Goal: Information Seeking & Learning: Learn about a topic

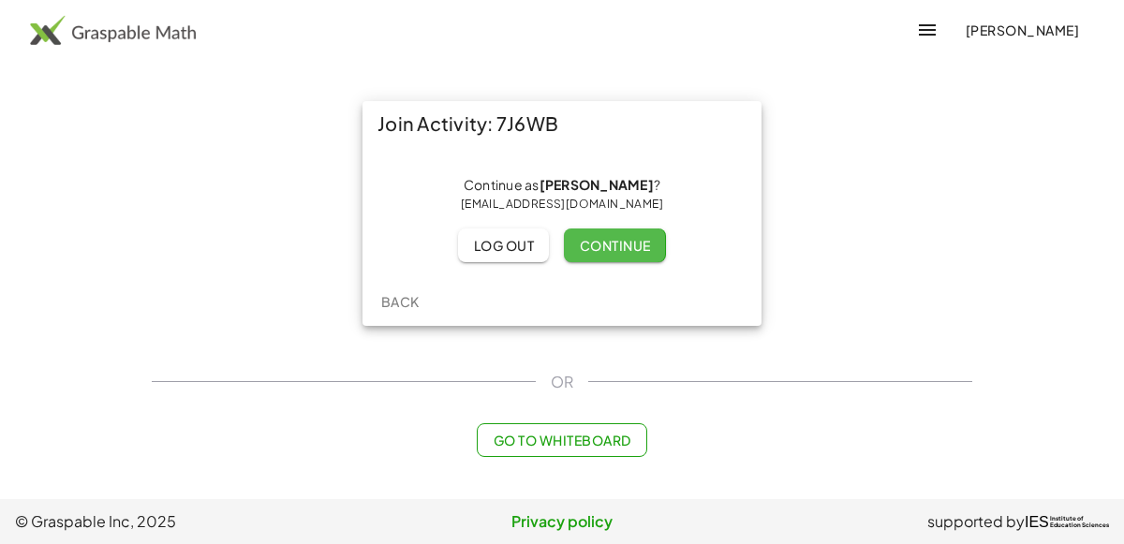
click at [637, 239] on span "Continue" at bounding box center [614, 245] width 71 height 17
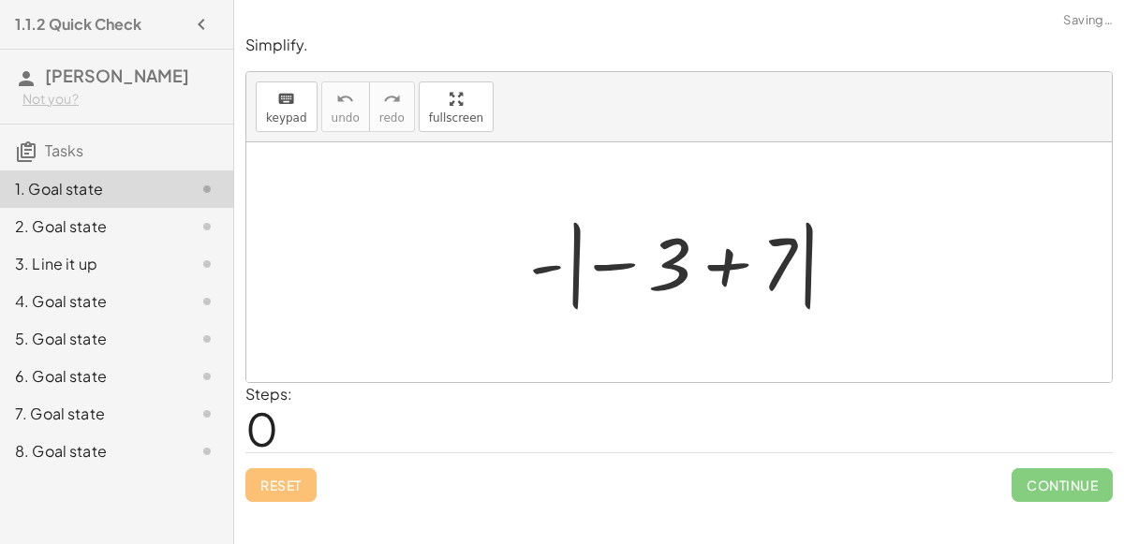
click at [743, 252] on div at bounding box center [687, 263] width 334 height 104
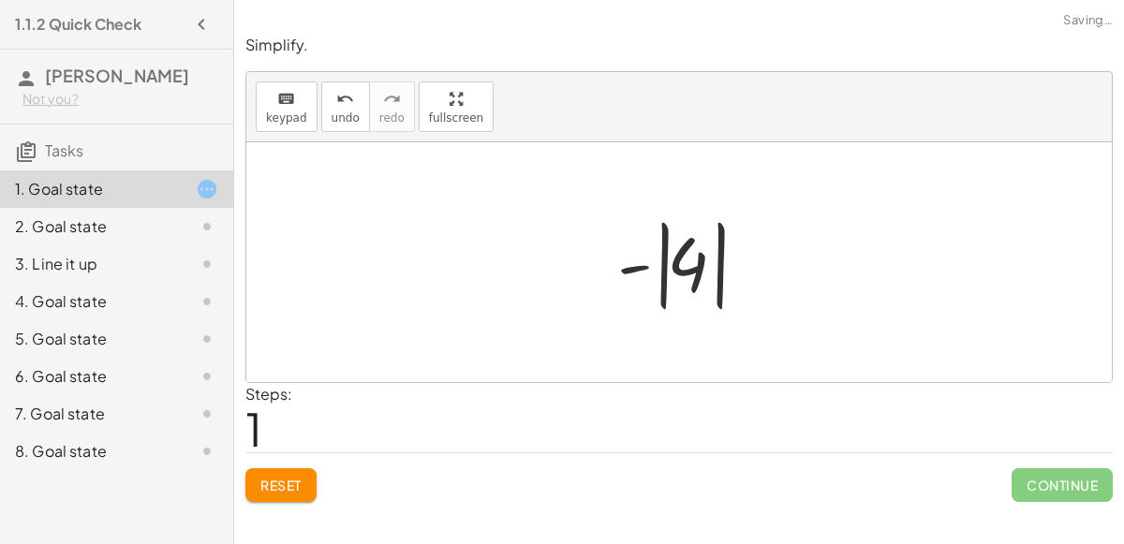
click at [642, 274] on div at bounding box center [686, 263] width 157 height 104
click at [676, 260] on div at bounding box center [686, 263] width 157 height 104
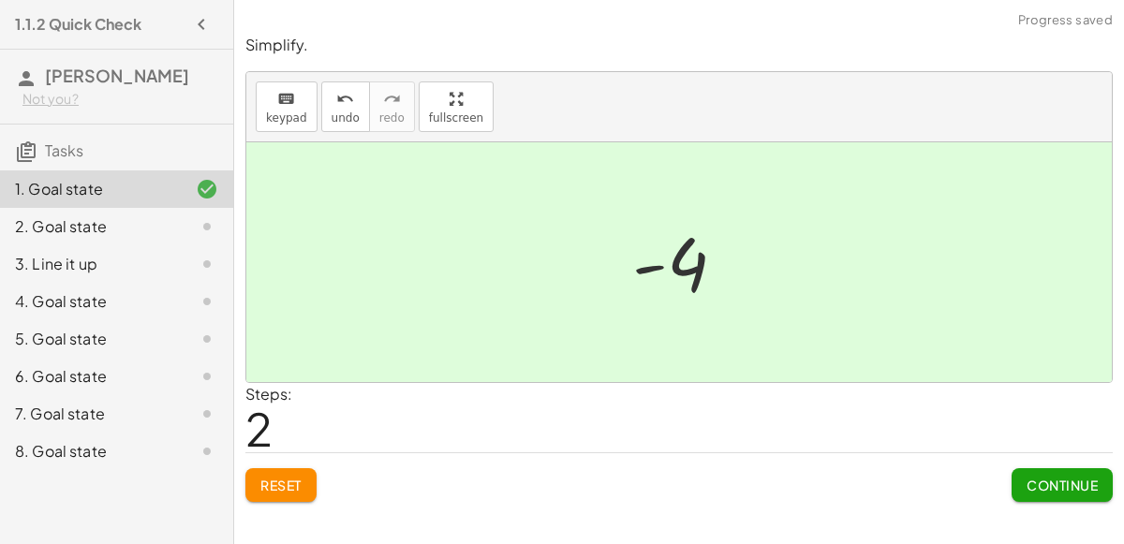
click at [1048, 483] on span "Continue" at bounding box center [1062, 485] width 71 height 17
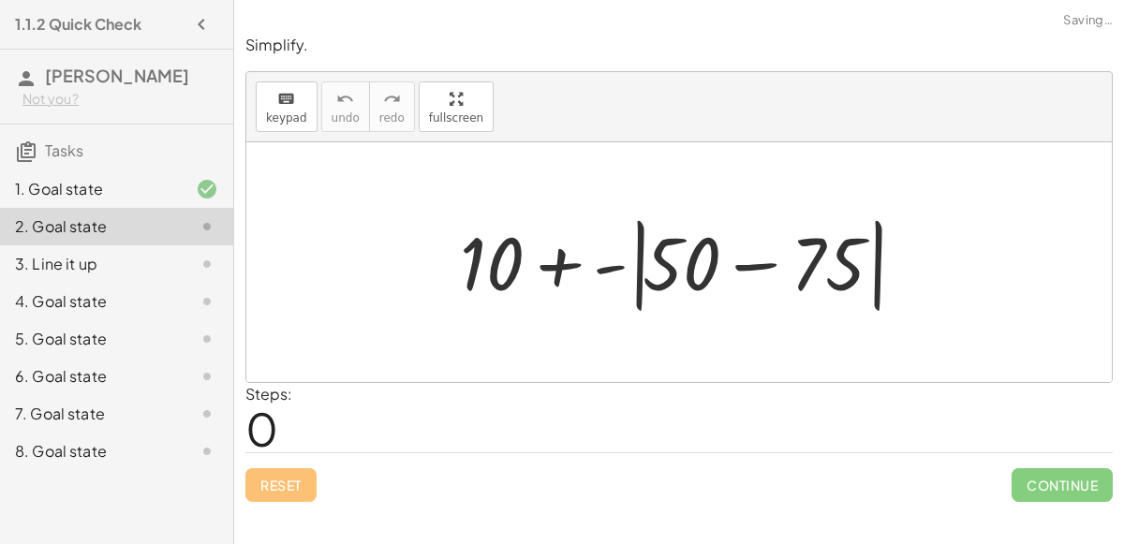
click at [745, 267] on div at bounding box center [687, 263] width 472 height 108
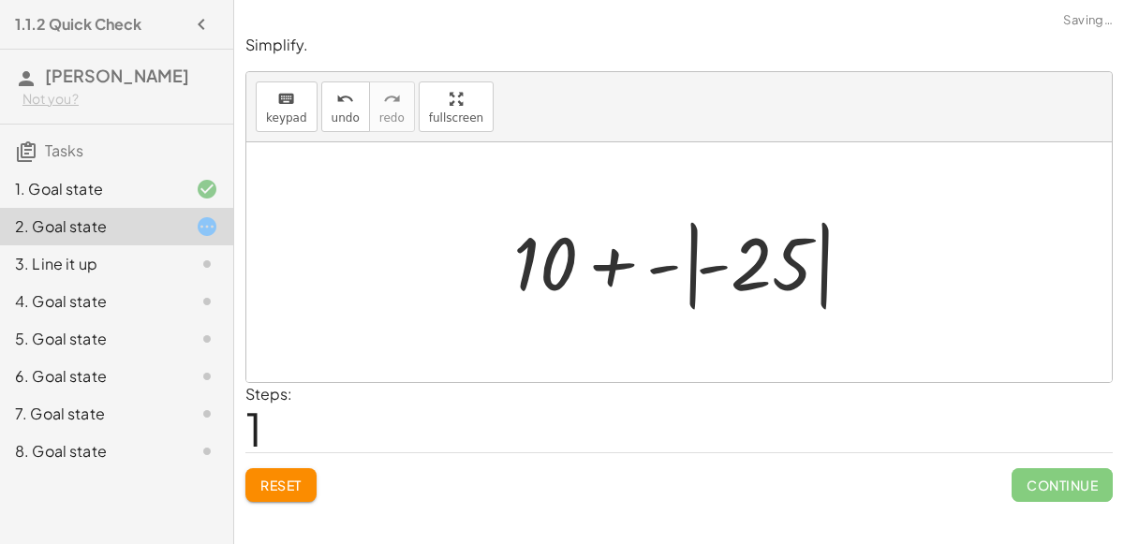
click at [702, 263] on div at bounding box center [686, 263] width 365 height 104
click at [760, 266] on div at bounding box center [686, 263] width 365 height 104
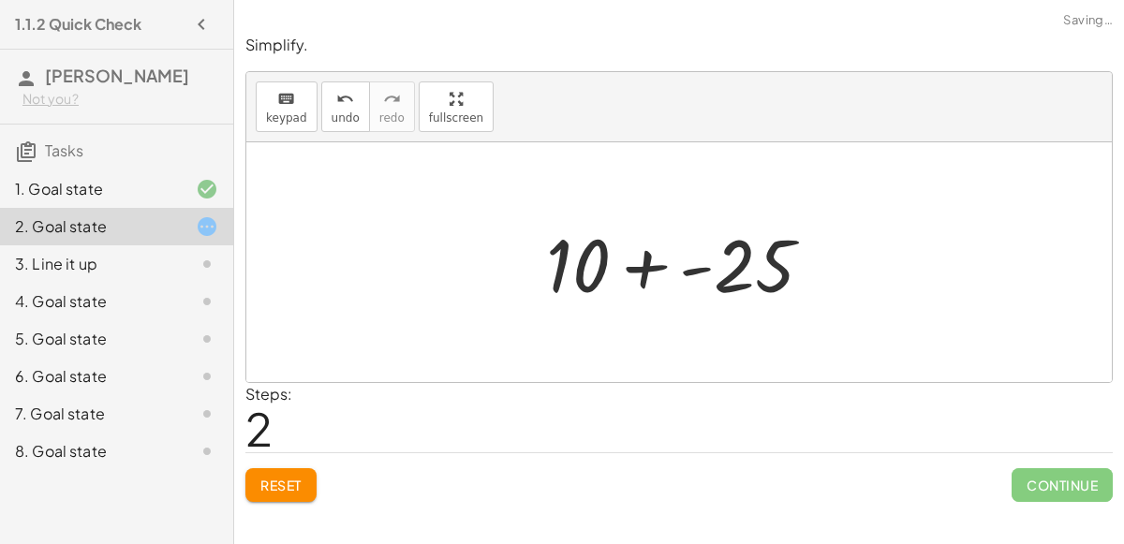
click at [648, 265] on div at bounding box center [687, 263] width 301 height 97
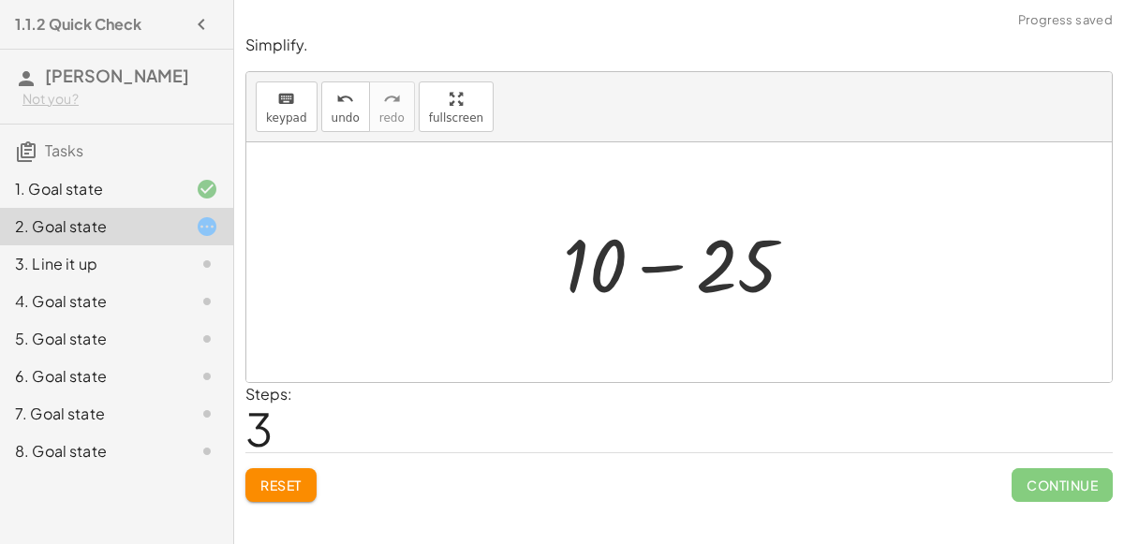
click at [662, 266] on div at bounding box center [687, 263] width 266 height 97
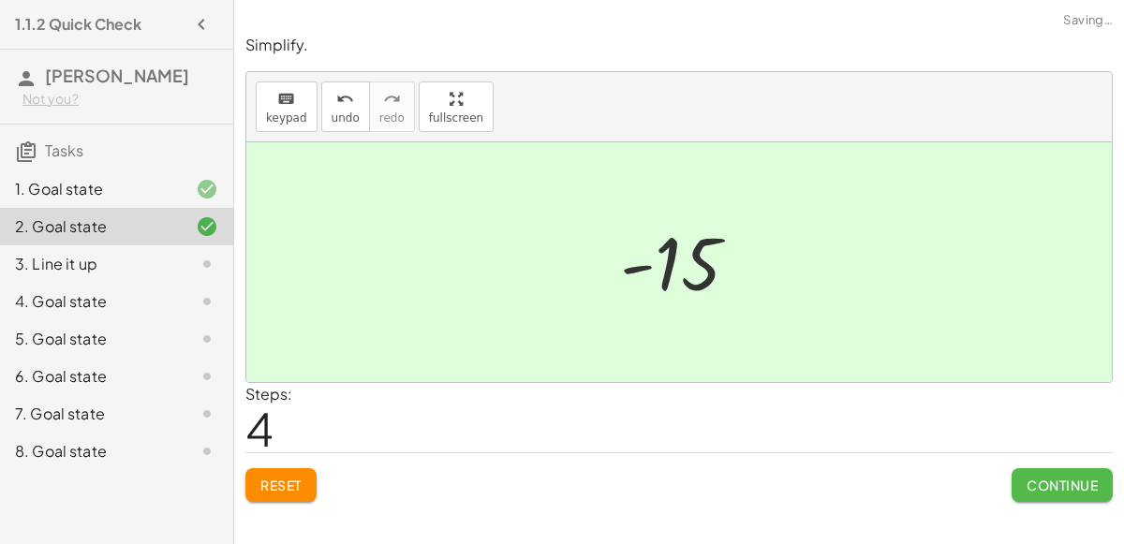
click at [1041, 492] on button "Continue" at bounding box center [1062, 485] width 101 height 34
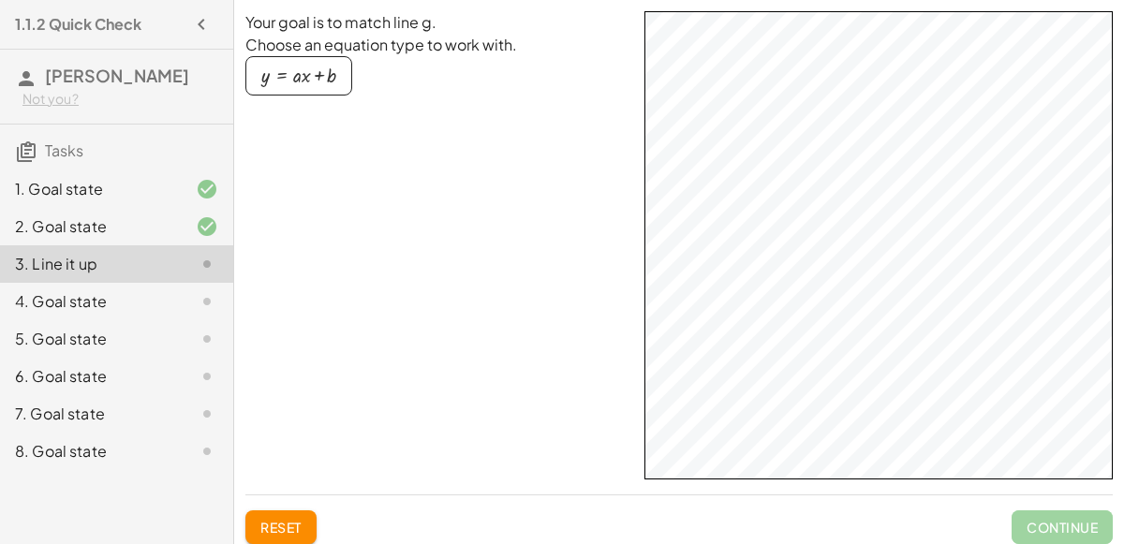
click at [297, 74] on div "button" at bounding box center [298, 76] width 75 height 21
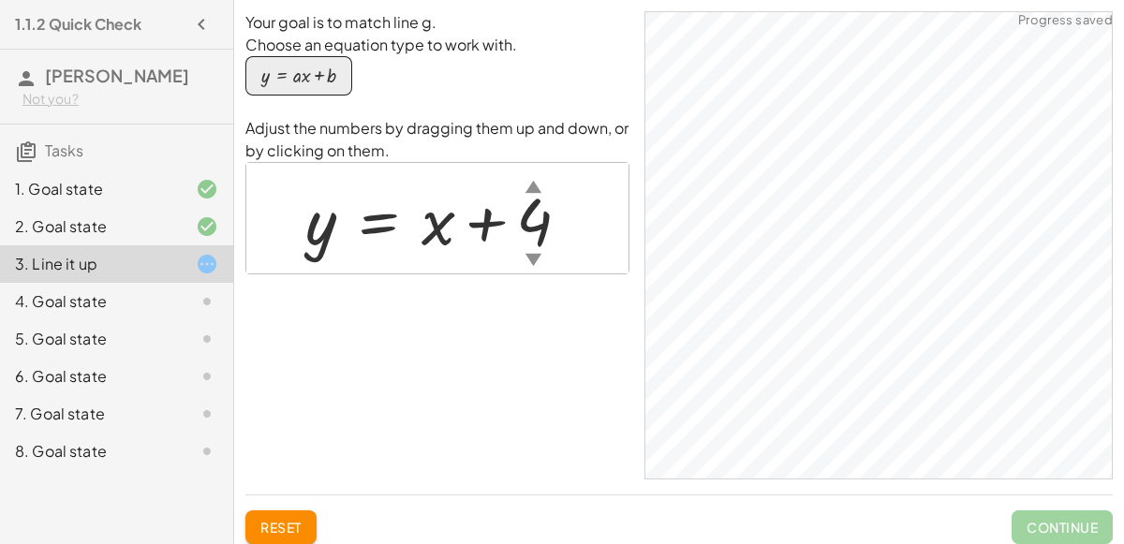
click at [536, 252] on div "▼" at bounding box center [534, 258] width 16 height 23
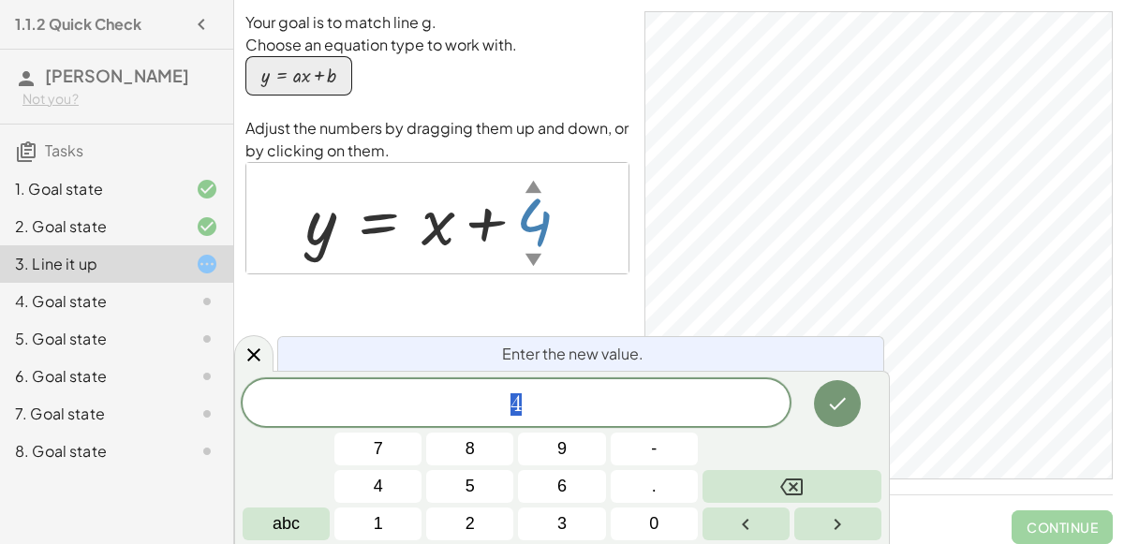
click at [606, 82] on div "y = + · a · x + b" at bounding box center [437, 86] width 384 height 61
click at [306, 80] on div "button" at bounding box center [298, 76] width 75 height 21
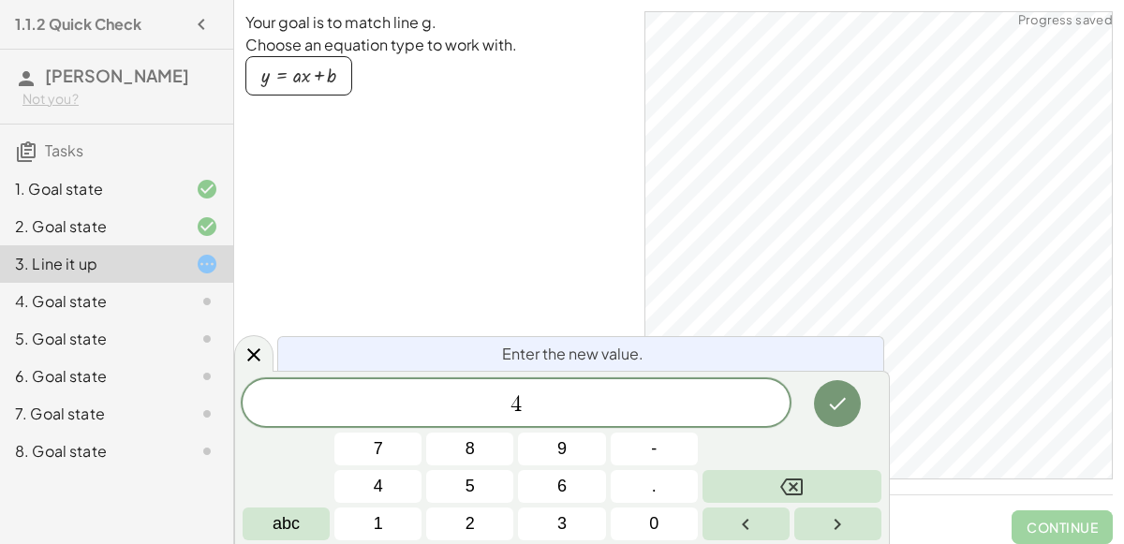
click at [306, 80] on div "button" at bounding box center [298, 76] width 75 height 21
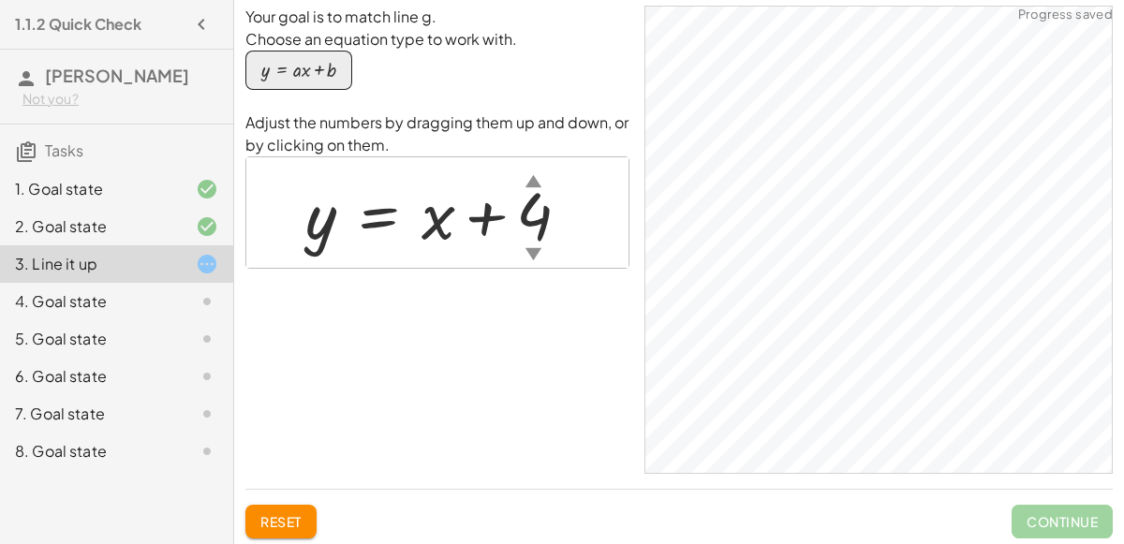
scroll to position [7, 0]
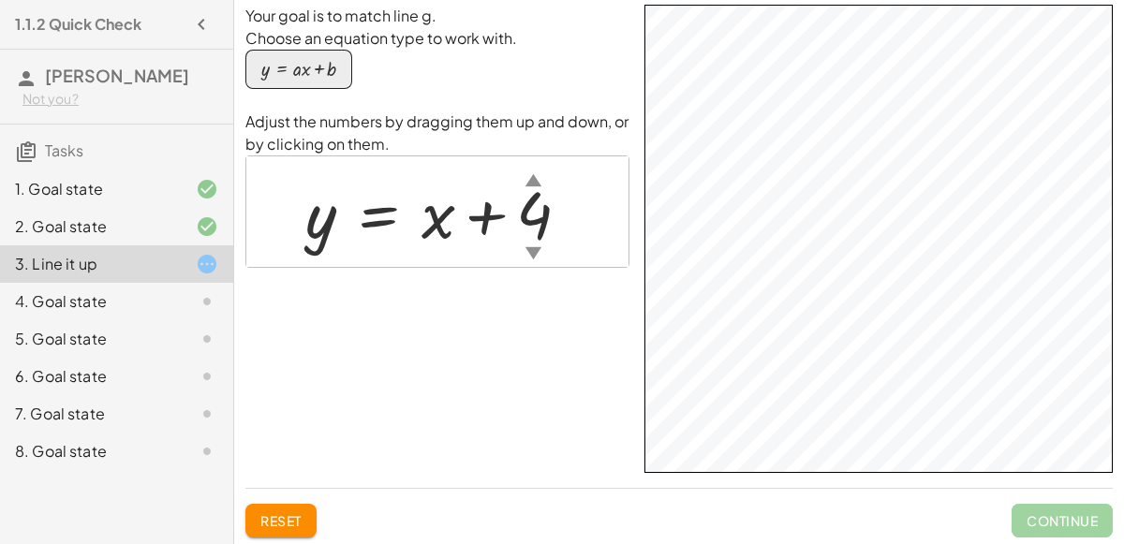
click at [0, 0] on div "Your goal is to match line g. Choose an equation type to work with. y = + · a ·…" at bounding box center [0, 0] width 0 height 0
click at [273, 513] on span "Reset" at bounding box center [280, 521] width 41 height 17
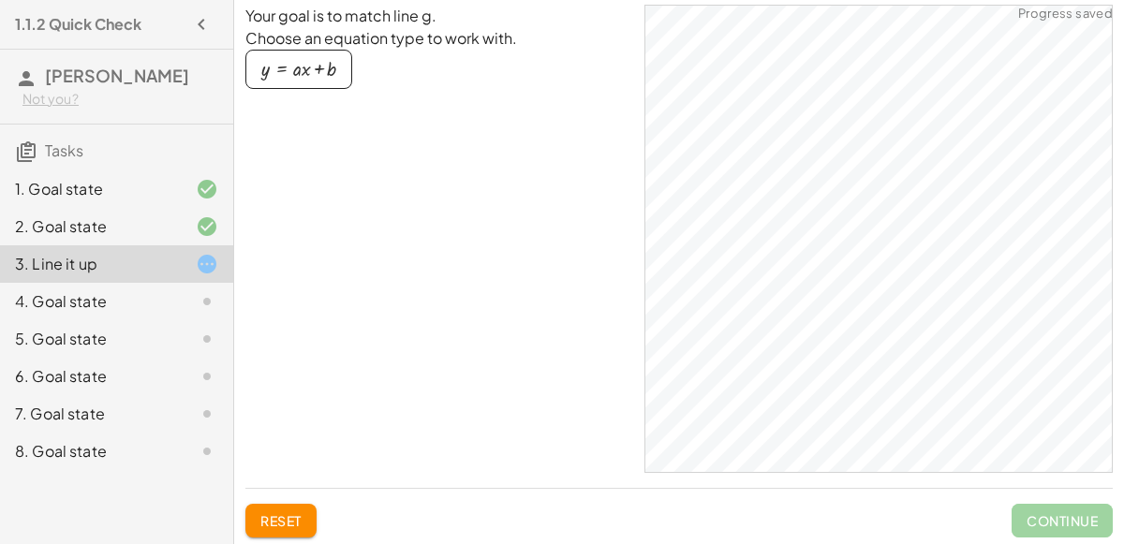
click at [286, 528] on span "Reset" at bounding box center [280, 521] width 41 height 17
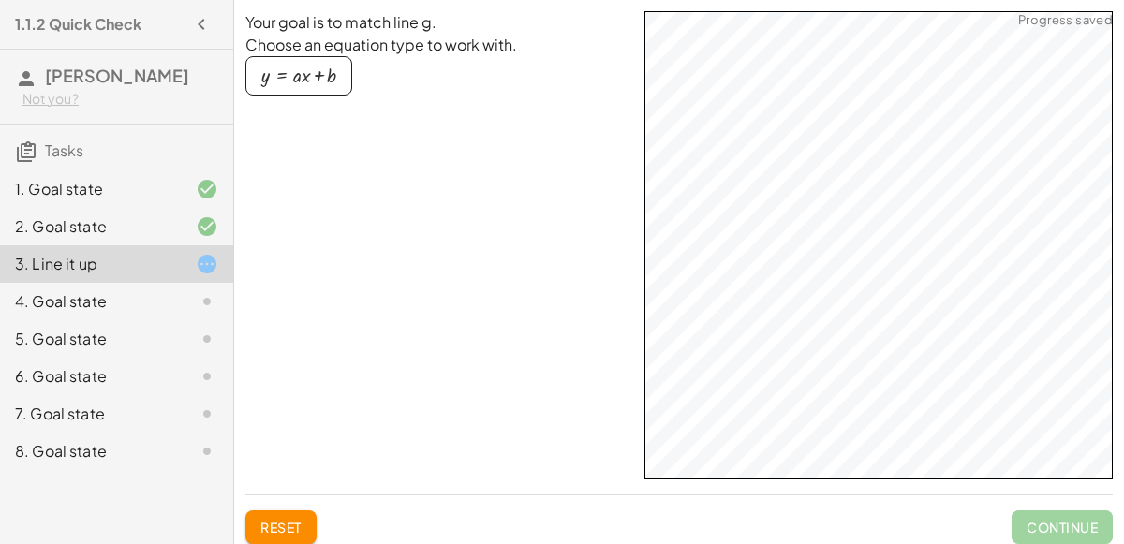
scroll to position [1, 0]
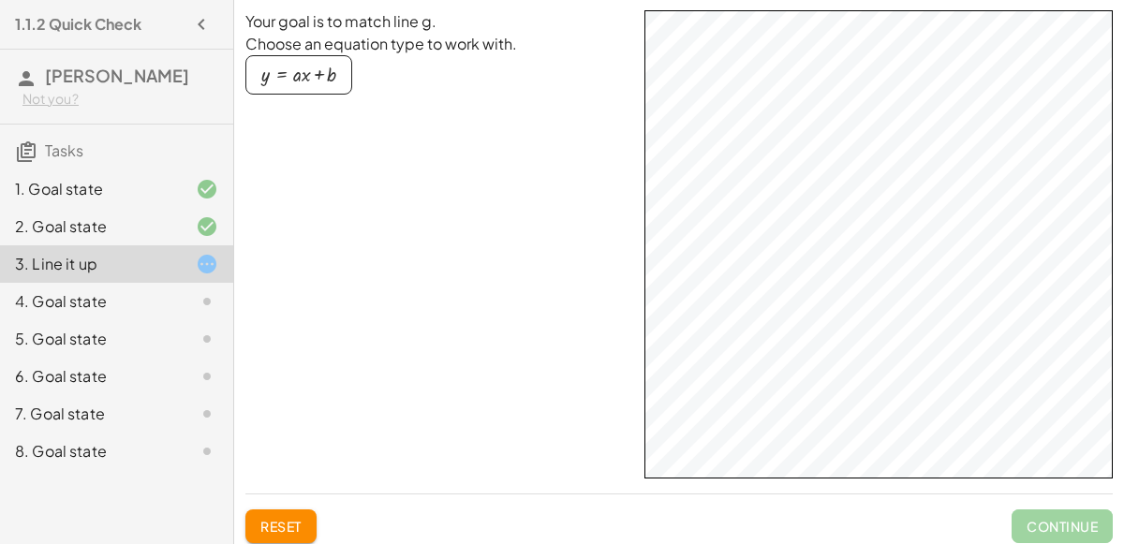
click at [289, 66] on div "button" at bounding box center [298, 75] width 75 height 21
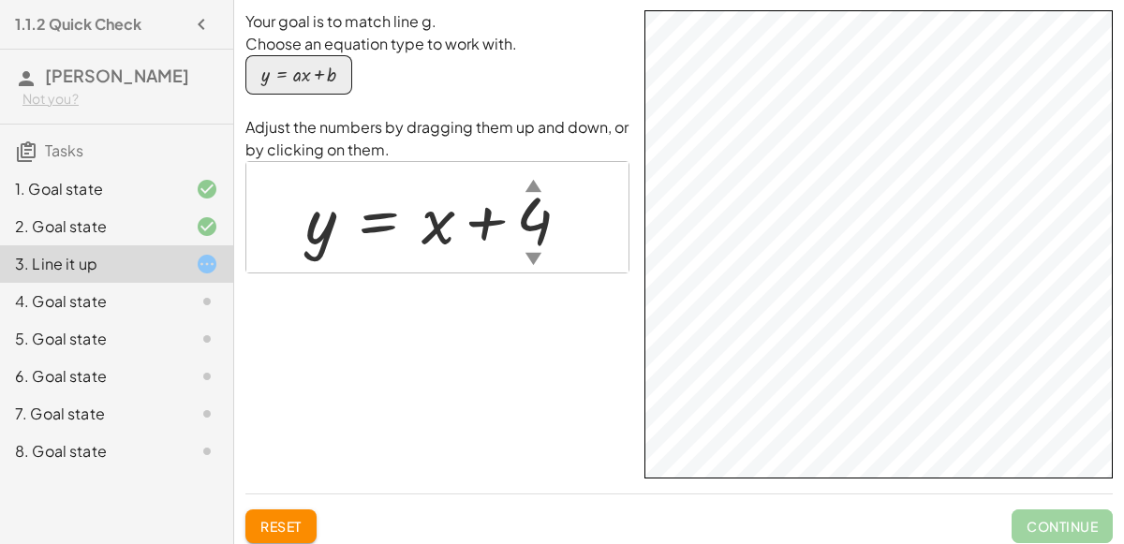
click at [526, 186] on div "▲" at bounding box center [534, 184] width 16 height 23
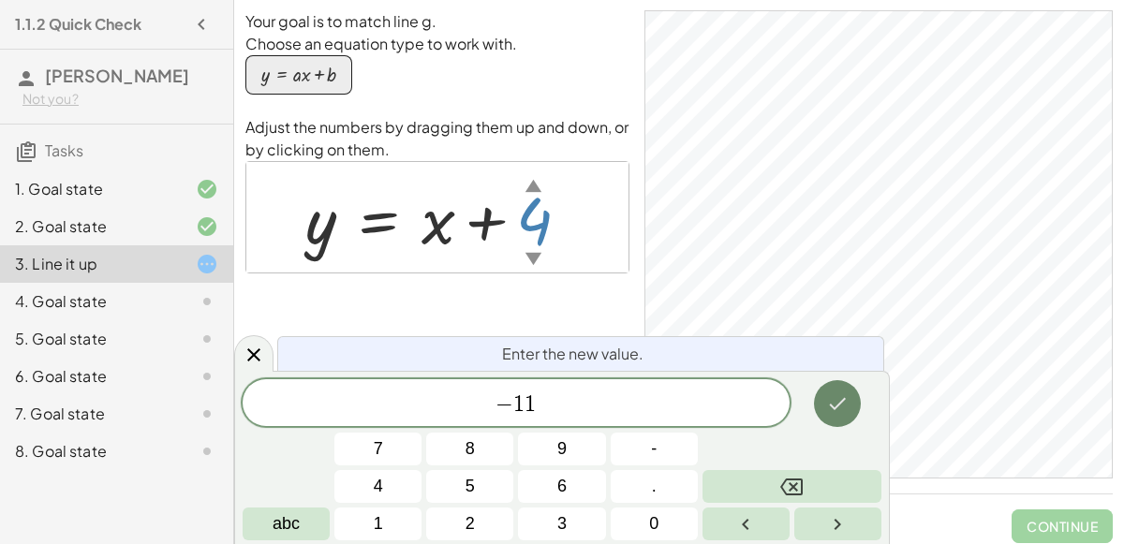
click at [831, 413] on icon "Done" at bounding box center [837, 404] width 22 height 22
click at [539, 423] on div "* 1" at bounding box center [516, 402] width 547 height 47
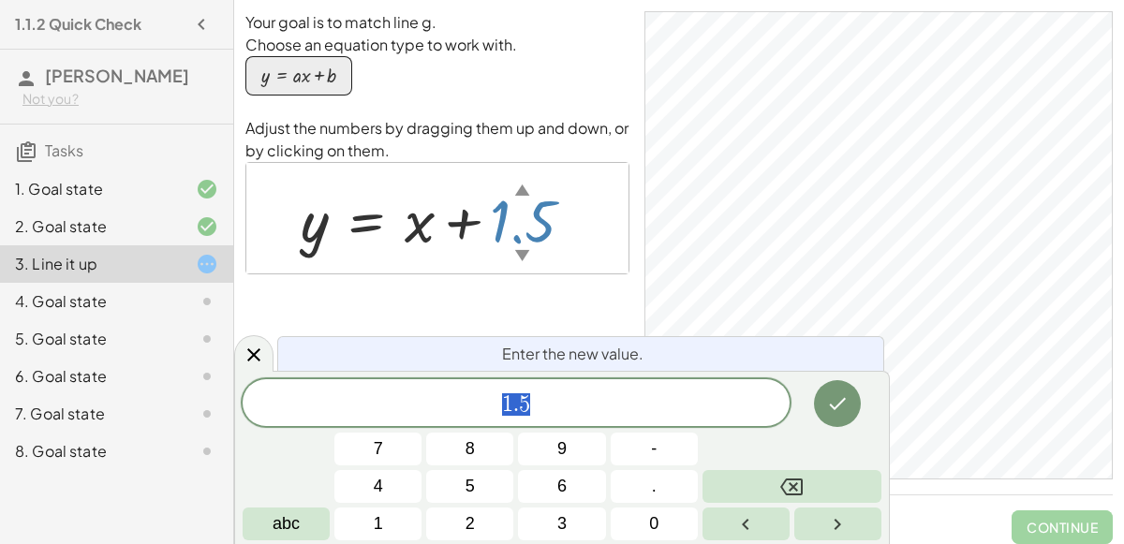
click at [488, 409] on span "1 . 5" at bounding box center [516, 405] width 547 height 26
click at [512, 404] on span "1 . 5" at bounding box center [516, 405] width 547 height 26
click at [563, 409] on span "1 ​ . 5" at bounding box center [516, 405] width 547 height 26
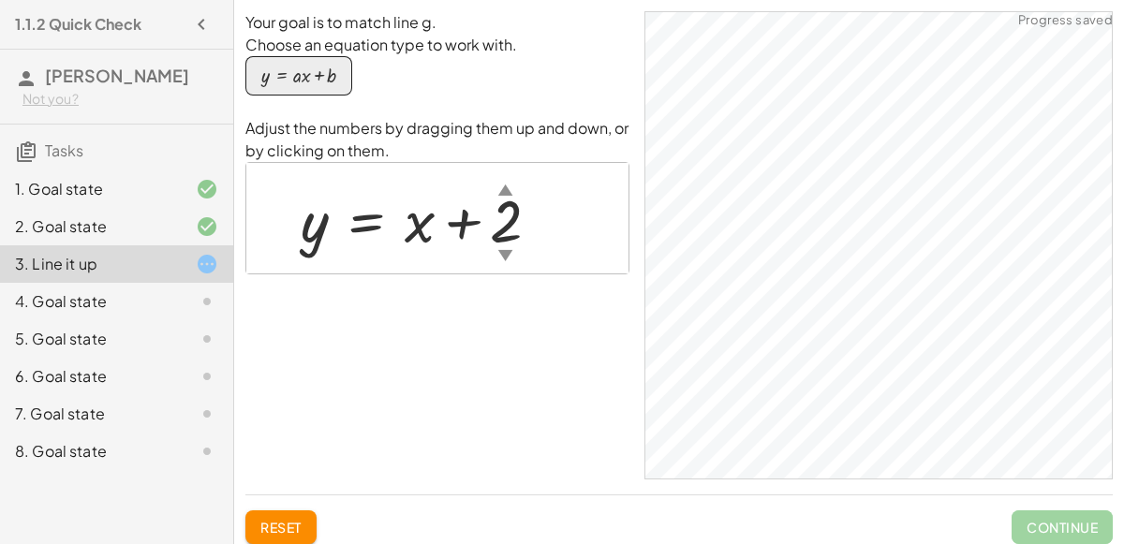
scroll to position [25, 0]
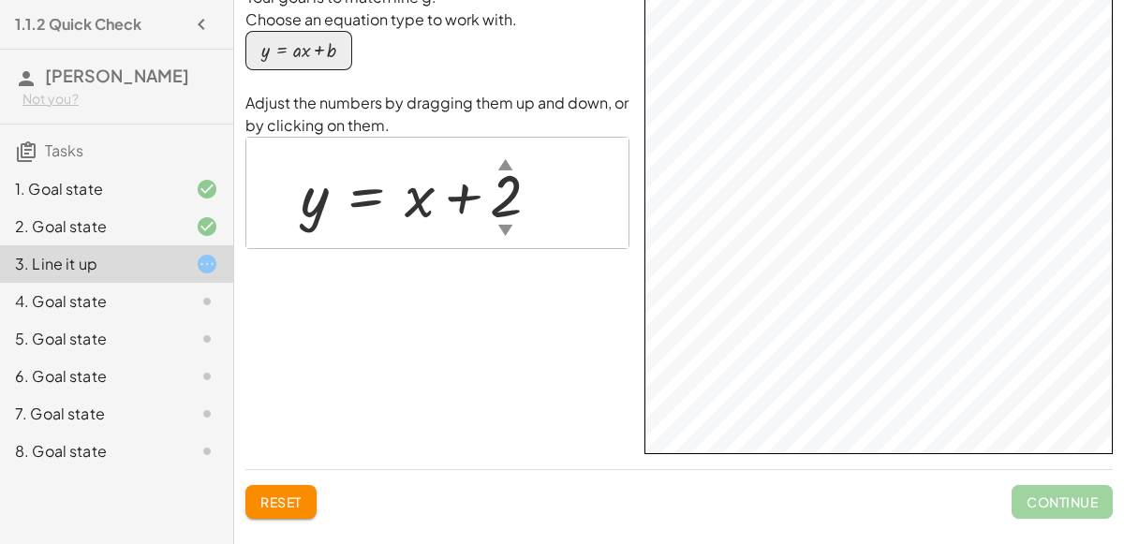
click at [1055, 509] on span "Continue" at bounding box center [1062, 502] width 101 height 34
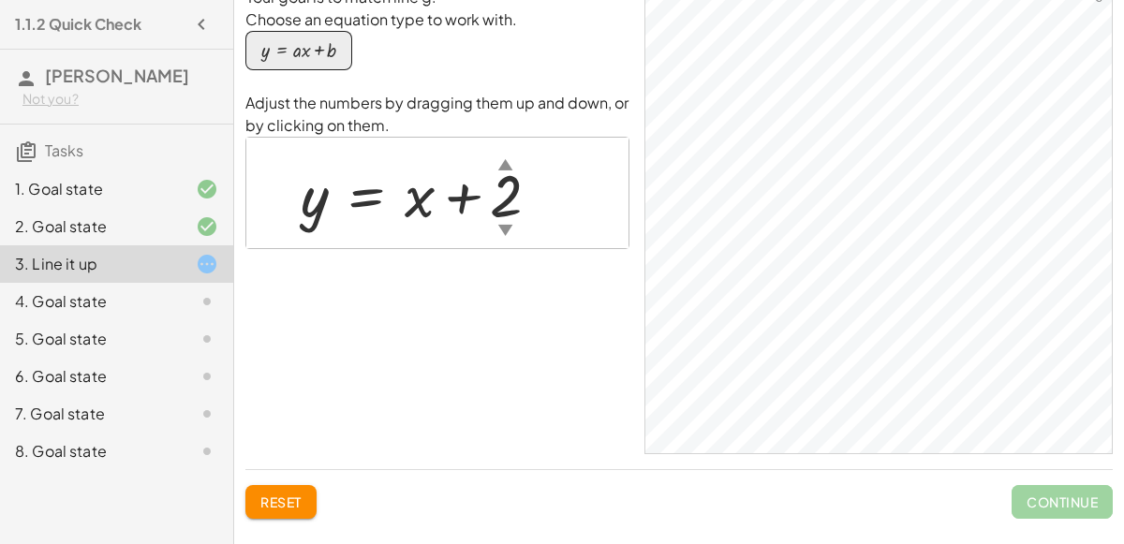
click at [1049, 505] on span "Continue" at bounding box center [1062, 502] width 101 height 34
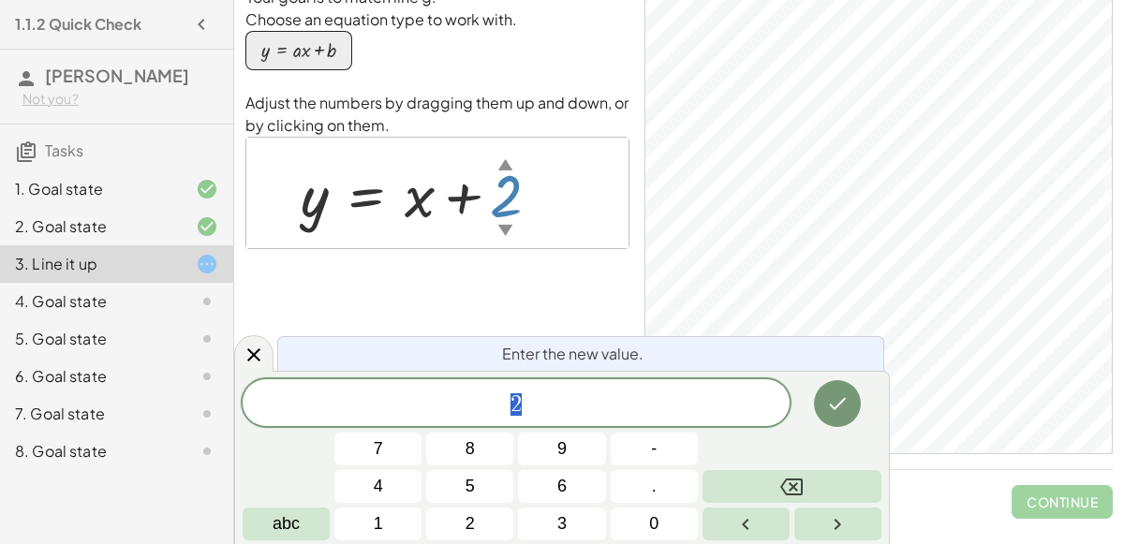
click at [507, 161] on div "▲" at bounding box center [505, 164] width 15 height 21
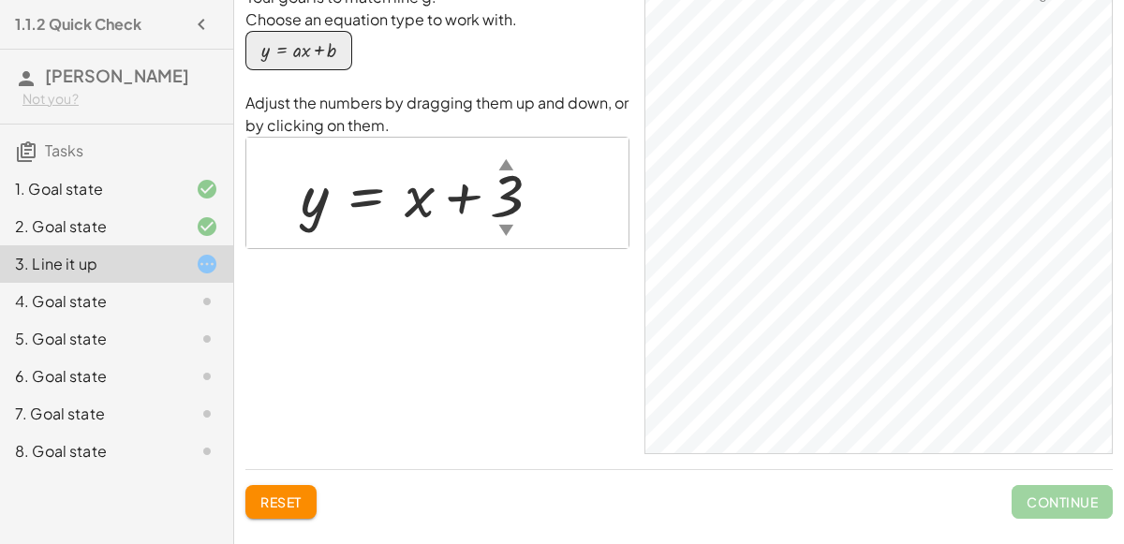
click at [513, 184] on div at bounding box center [428, 194] width 275 height 78
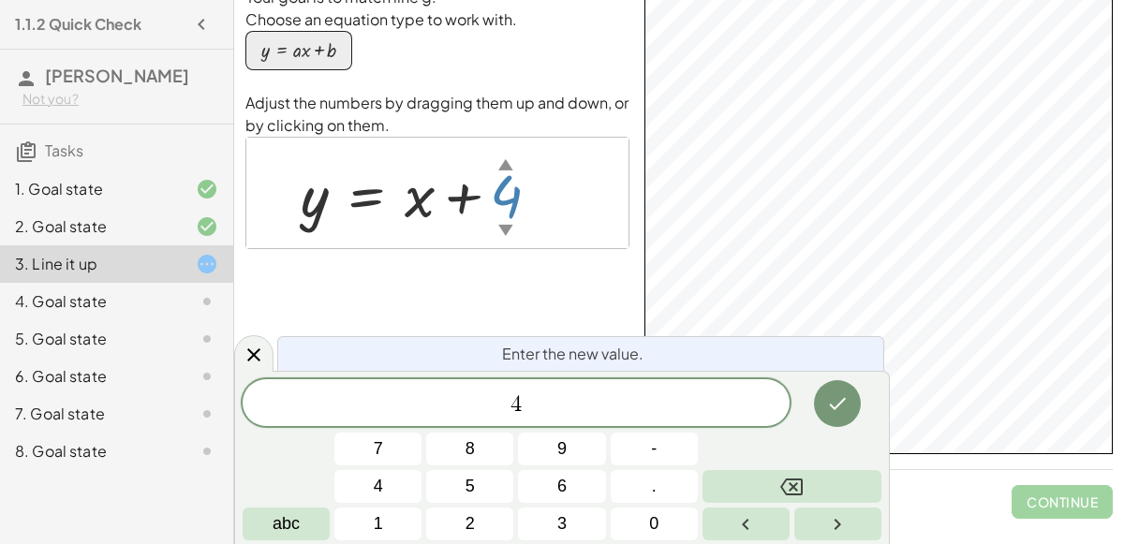
click at [537, 409] on span "4" at bounding box center [516, 405] width 547 height 26
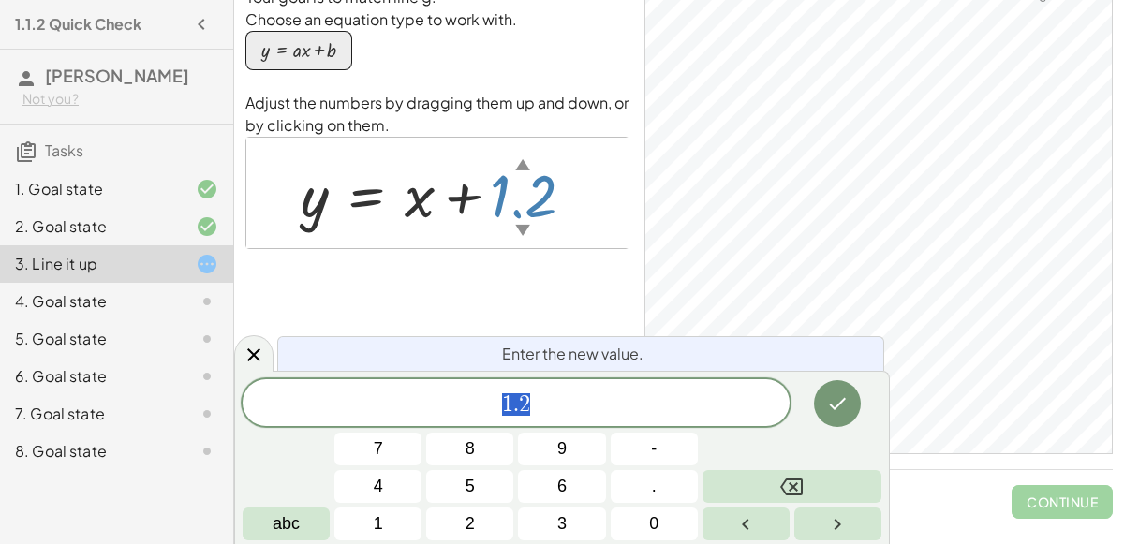
click at [596, 407] on span "1 . 2" at bounding box center [516, 405] width 547 height 26
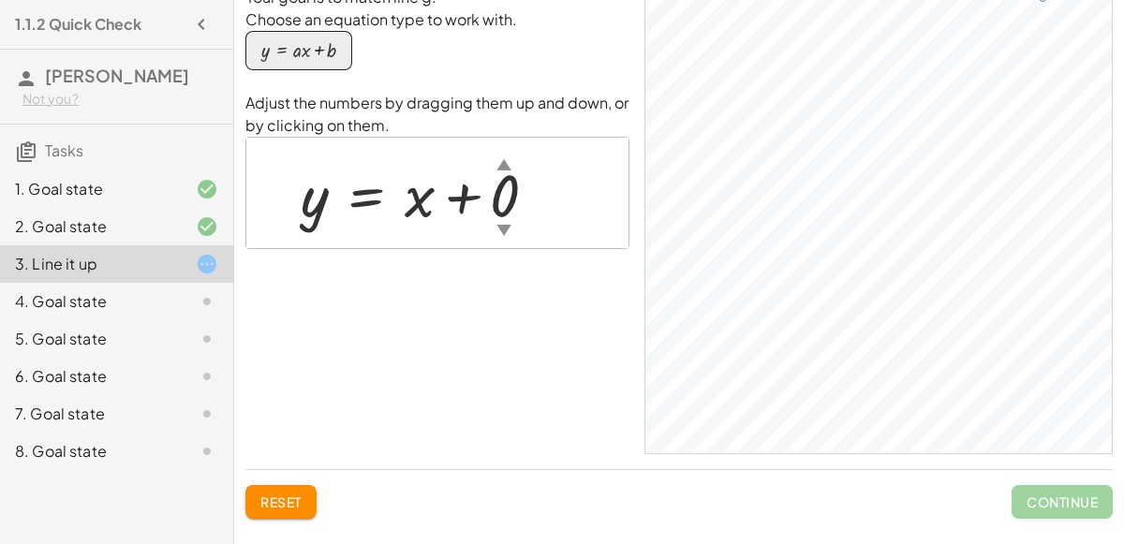
click at [563, 186] on div "y = + x + 0 ▲ ▼" at bounding box center [419, 193] width 293 height 87
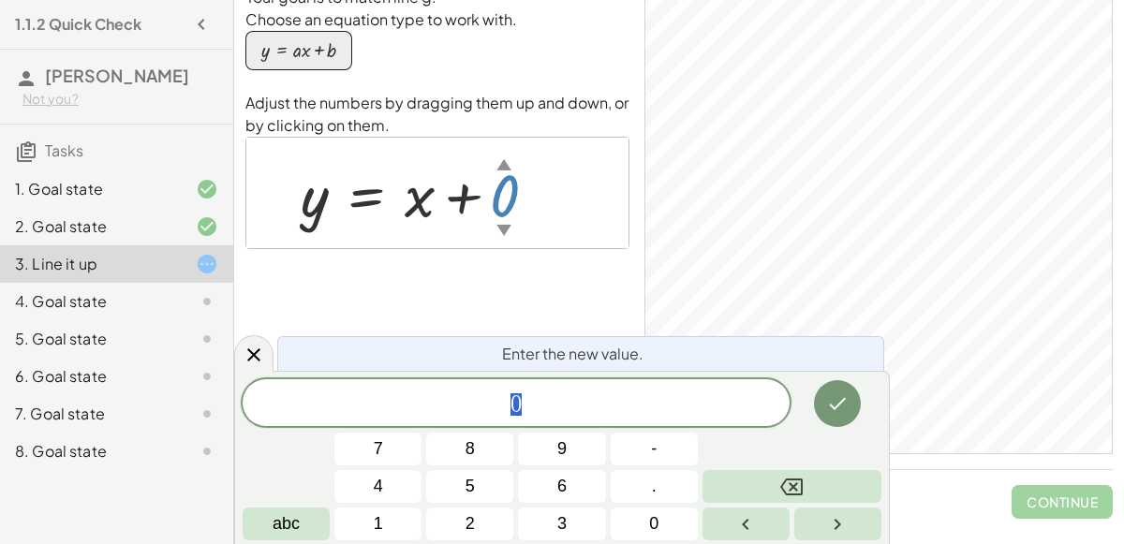
click at [556, 411] on span "0" at bounding box center [516, 405] width 547 height 26
click at [85, 303] on div "4. Goal state" at bounding box center [90, 301] width 151 height 22
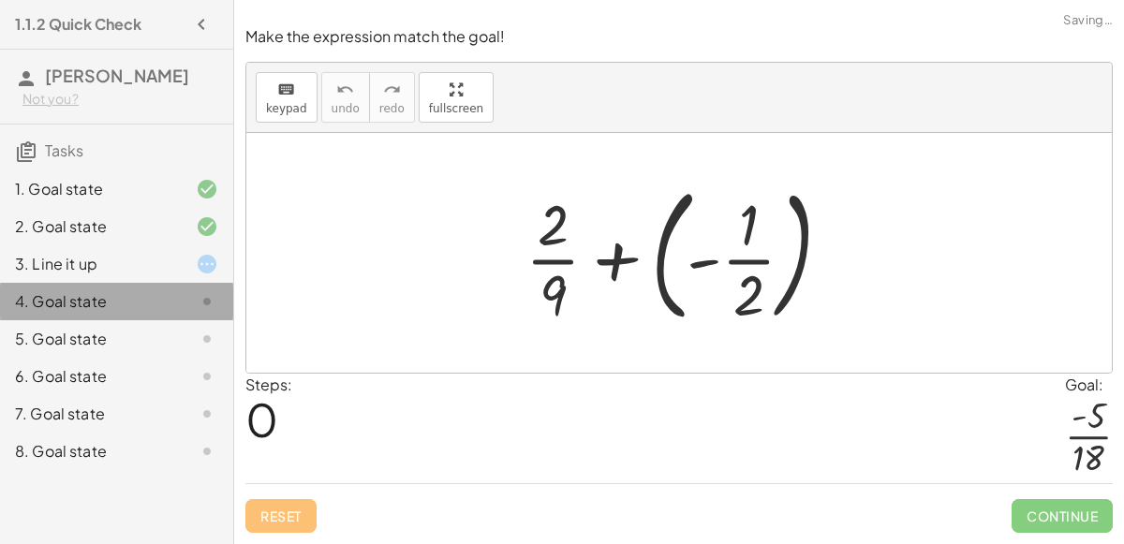
scroll to position [0, 0]
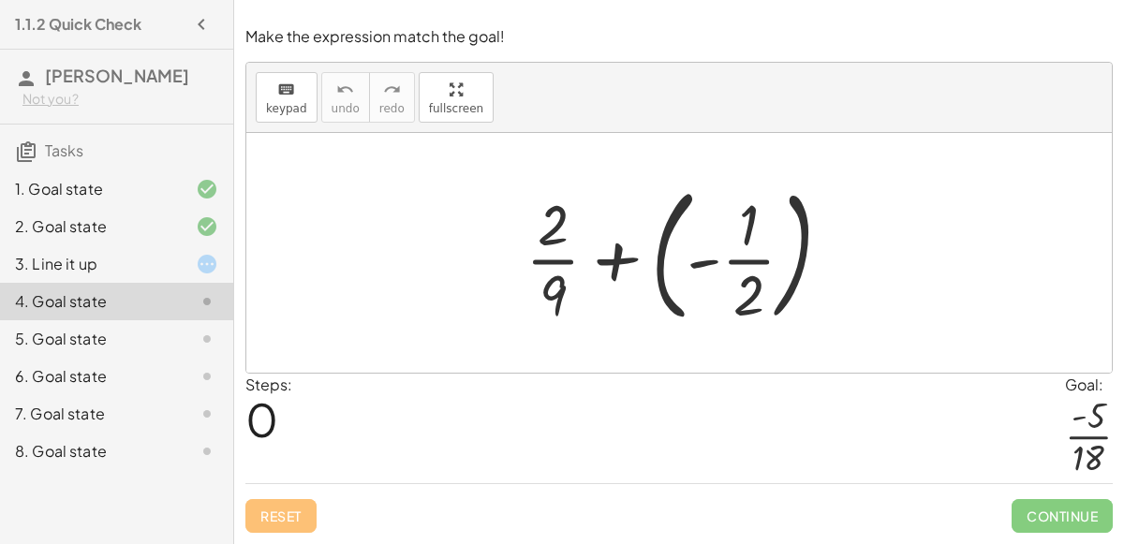
click at [732, 246] on div at bounding box center [686, 253] width 340 height 156
click at [595, 257] on div at bounding box center [686, 253] width 340 height 156
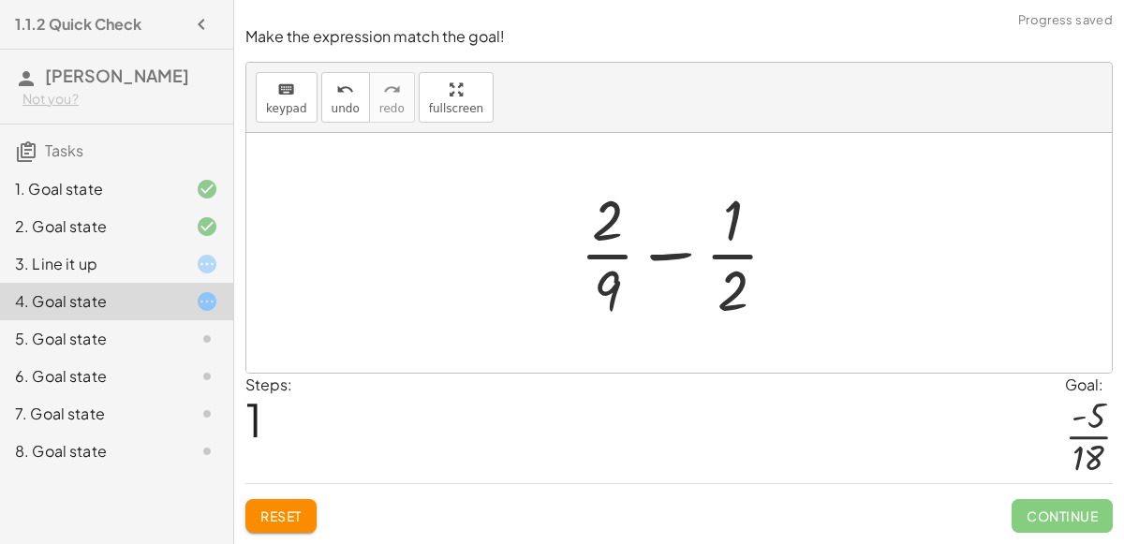
click at [603, 290] on div at bounding box center [687, 253] width 232 height 144
click at [659, 257] on div at bounding box center [687, 253] width 232 height 144
click at [620, 228] on div at bounding box center [687, 253] width 232 height 144
drag, startPoint x: 620, startPoint y: 228, endPoint x: 615, endPoint y: 290, distance: 62.1
click at [615, 290] on div at bounding box center [687, 253] width 232 height 144
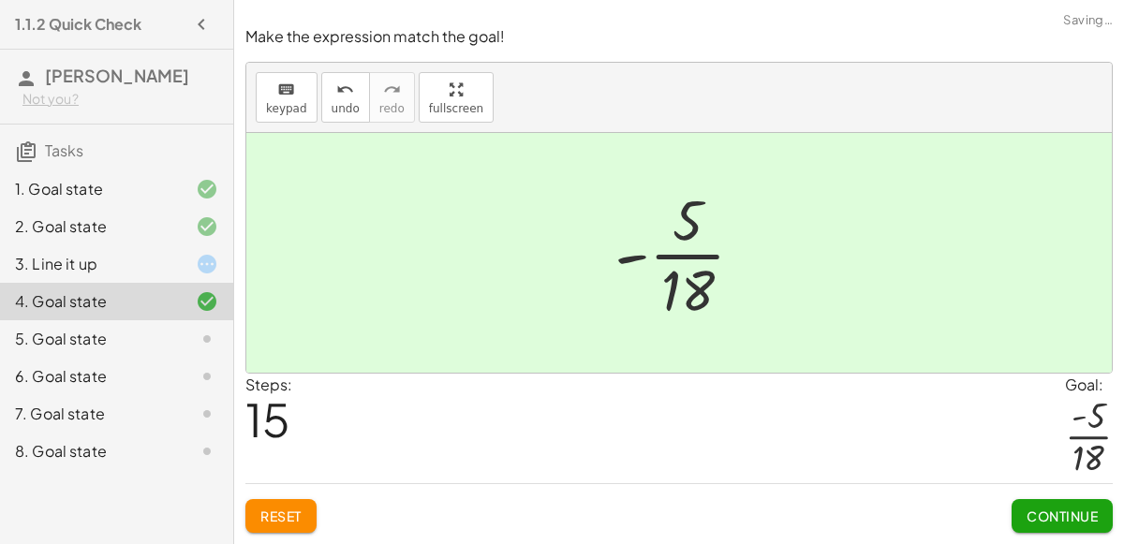
click at [1057, 513] on span "Continue" at bounding box center [1062, 516] width 71 height 17
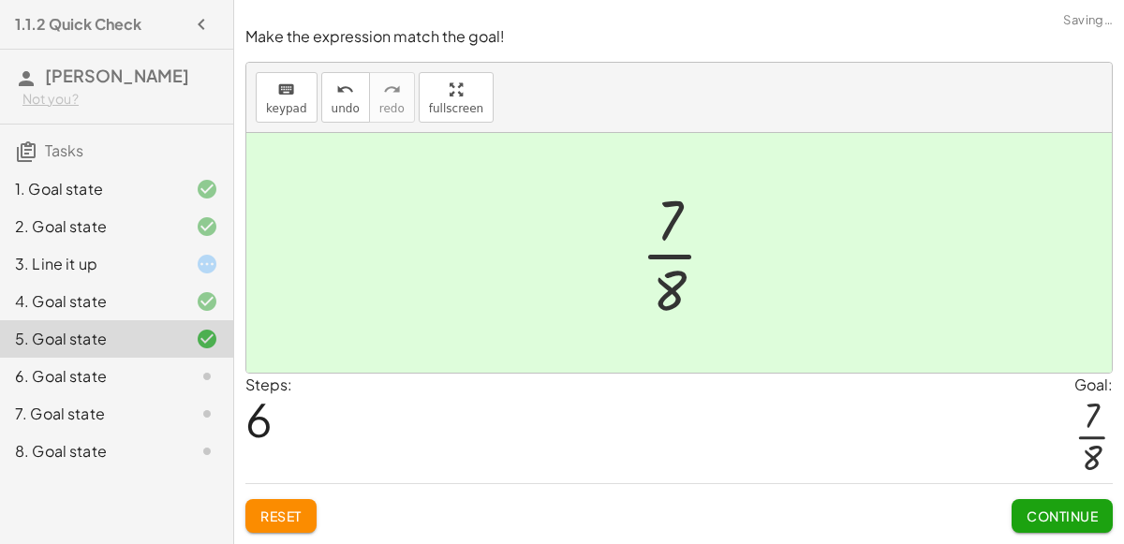
click at [1053, 528] on button "Continue" at bounding box center [1062, 516] width 101 height 34
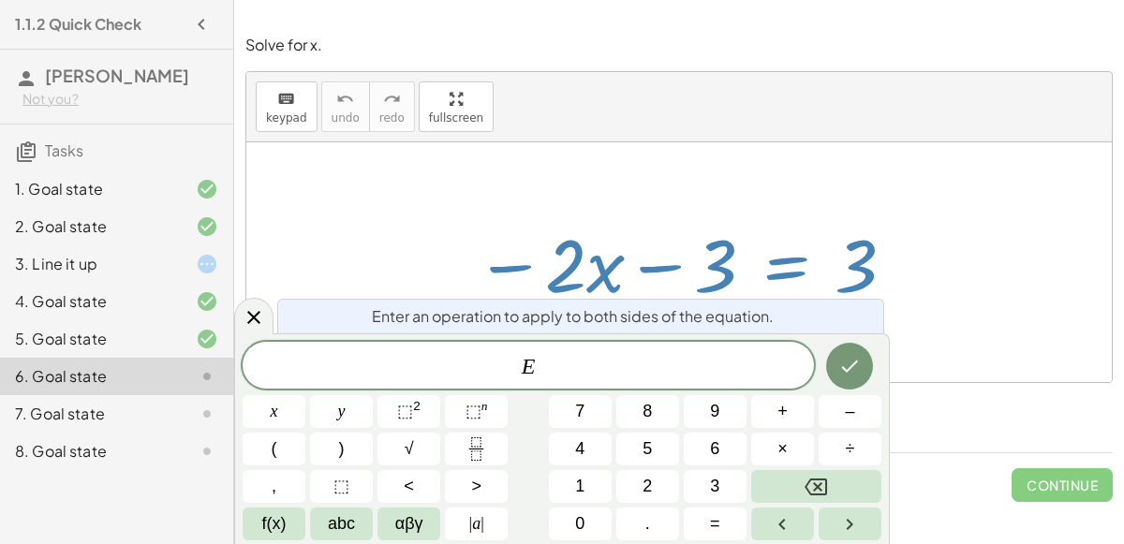
click at [936, 400] on div "Steps: 0" at bounding box center [679, 417] width 868 height 69
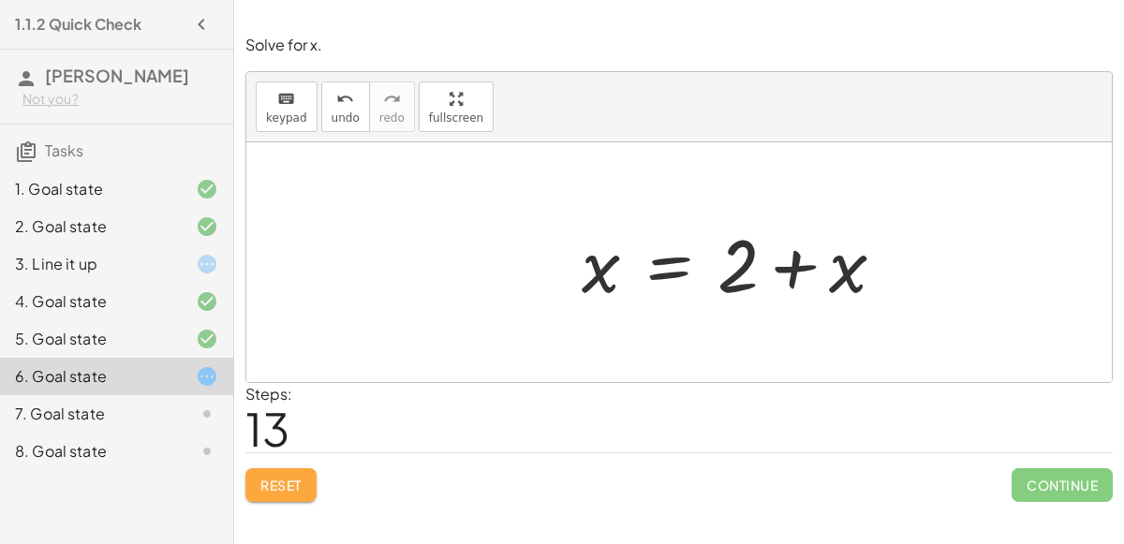
click at [282, 488] on span "Reset" at bounding box center [280, 485] width 41 height 17
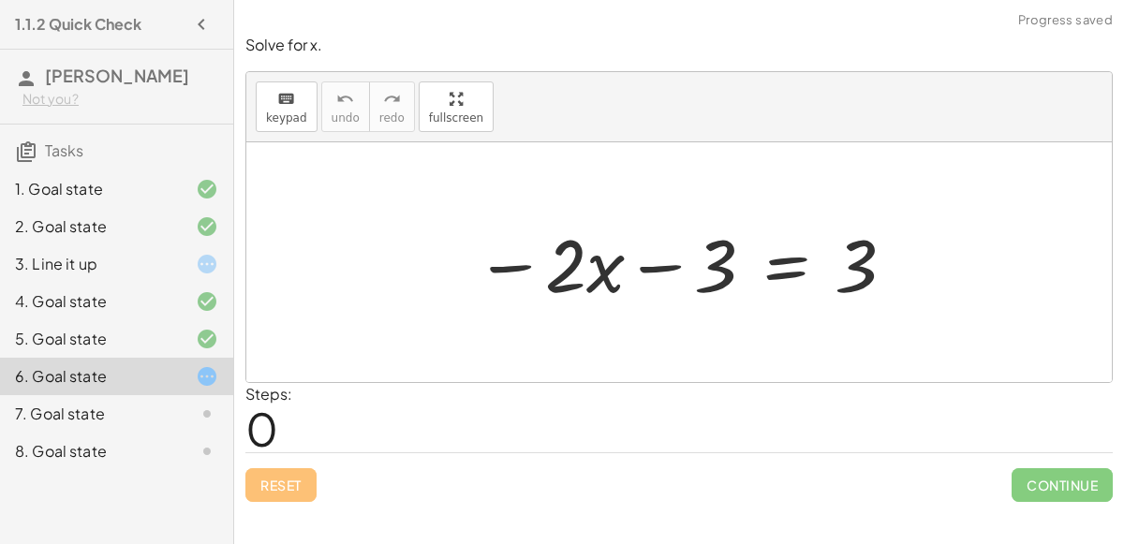
click at [75, 417] on div "7. Goal state" at bounding box center [90, 414] width 151 height 22
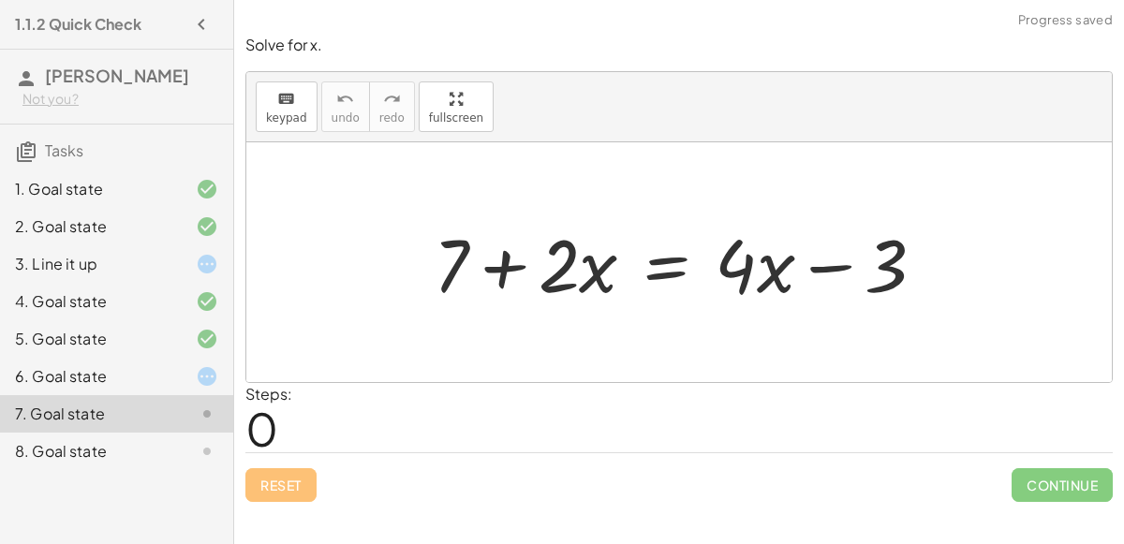
click at [68, 458] on div "8. Goal state" at bounding box center [90, 451] width 151 height 22
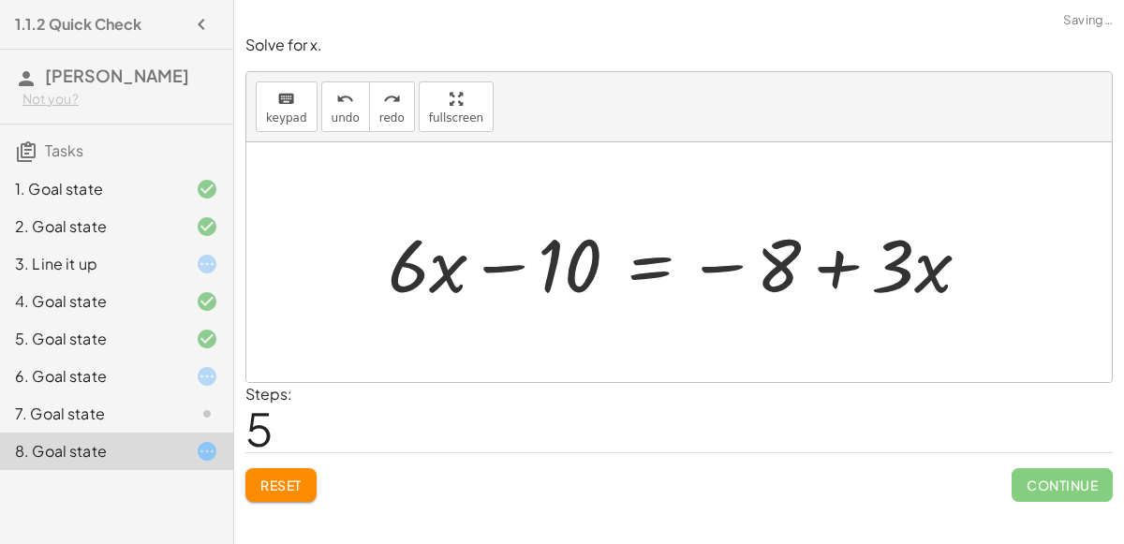
click at [264, 489] on span "Reset" at bounding box center [280, 485] width 41 height 17
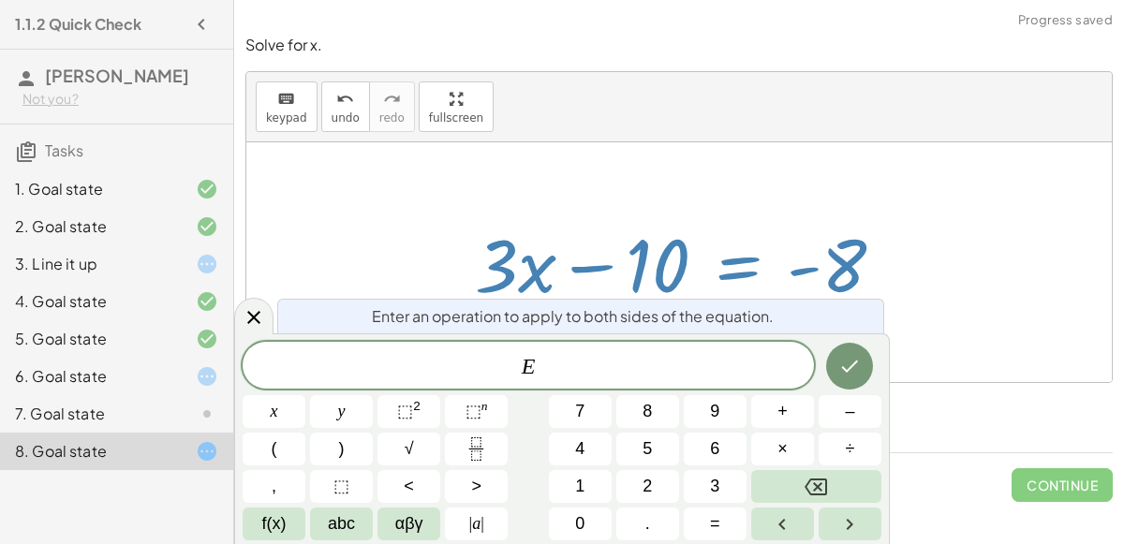
click at [633, 210] on div "+ · 6 · x − 10 = − 8 + · 3 · x + · 6 · x − 10 = + · 3 · x − 8 + · 6 · x − 10 − …" at bounding box center [680, 263] width 467 height 106
click at [648, 371] on span "E" at bounding box center [529, 367] width 572 height 26
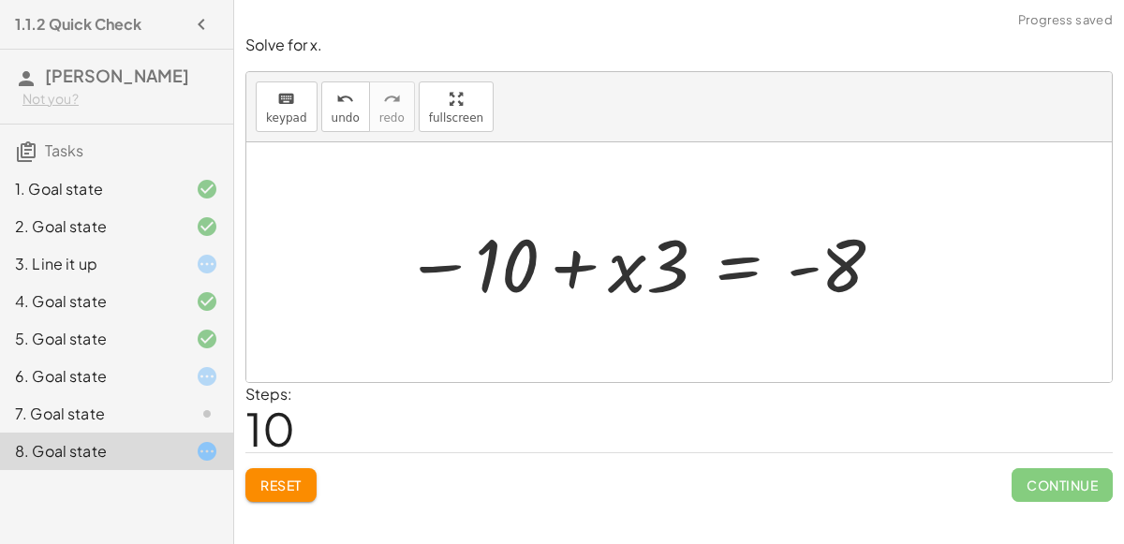
click at [110, 407] on div "7. Goal state" at bounding box center [90, 414] width 151 height 22
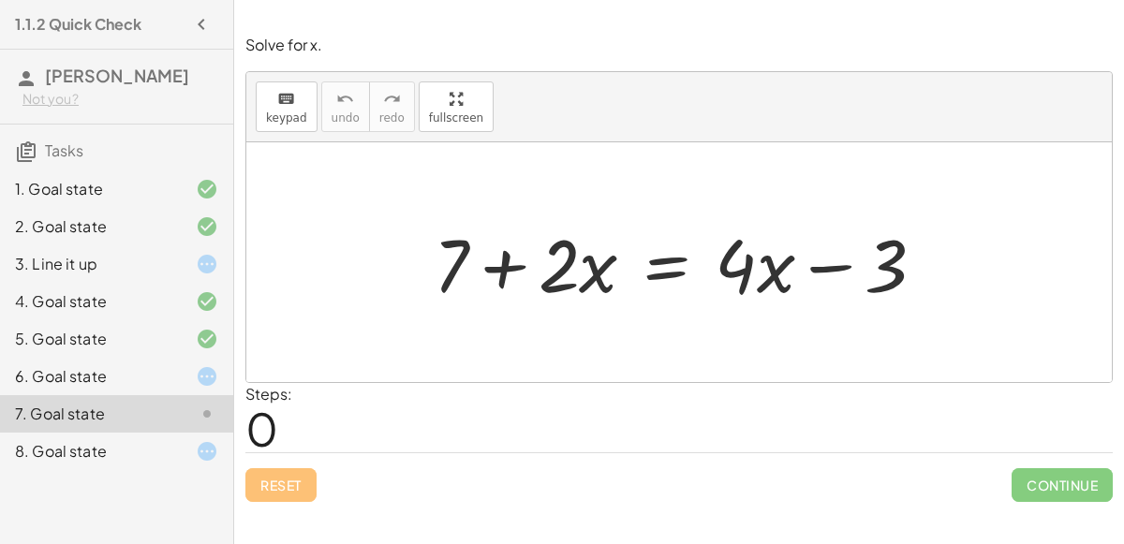
click at [103, 370] on div "6. Goal state" at bounding box center [90, 376] width 151 height 22
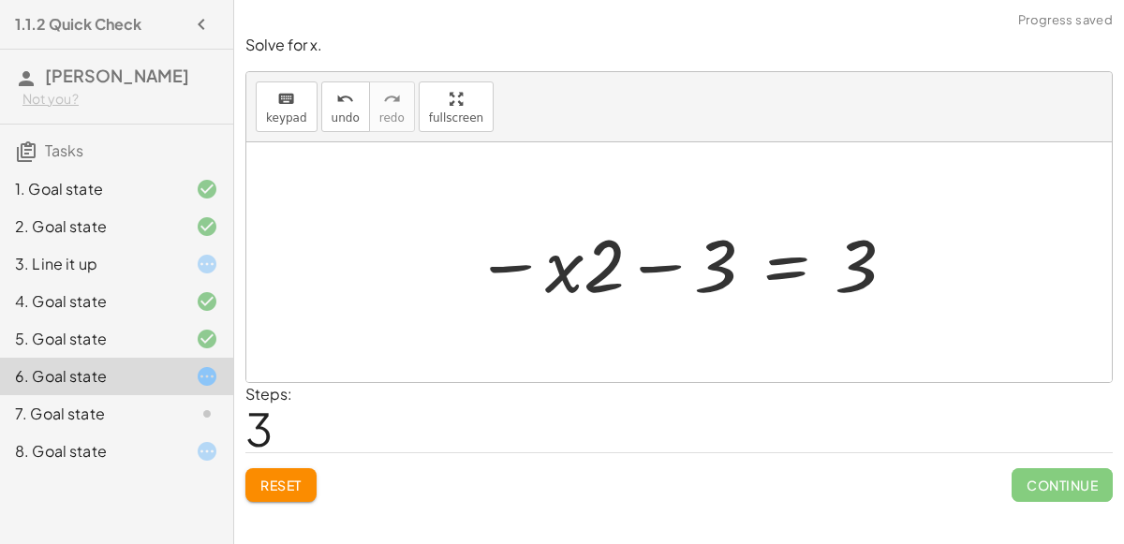
click at [259, 495] on button "Reset" at bounding box center [280, 485] width 71 height 34
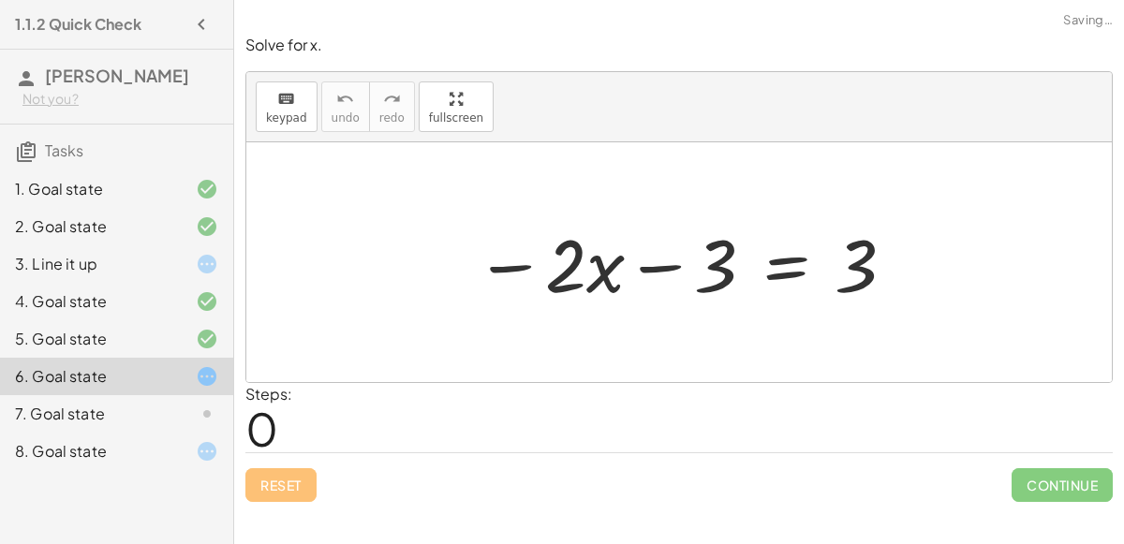
click at [258, 498] on div "Reset Continue" at bounding box center [679, 478] width 868 height 50
click at [781, 276] on div at bounding box center [686, 263] width 441 height 97
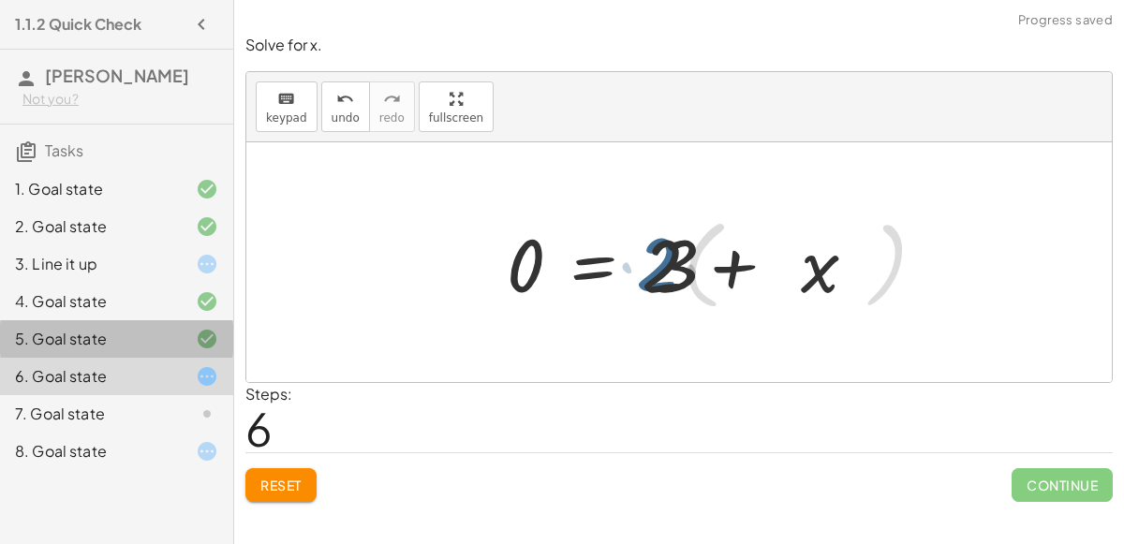
click at [67, 395] on div "5. Goal state" at bounding box center [116, 413] width 233 height 37
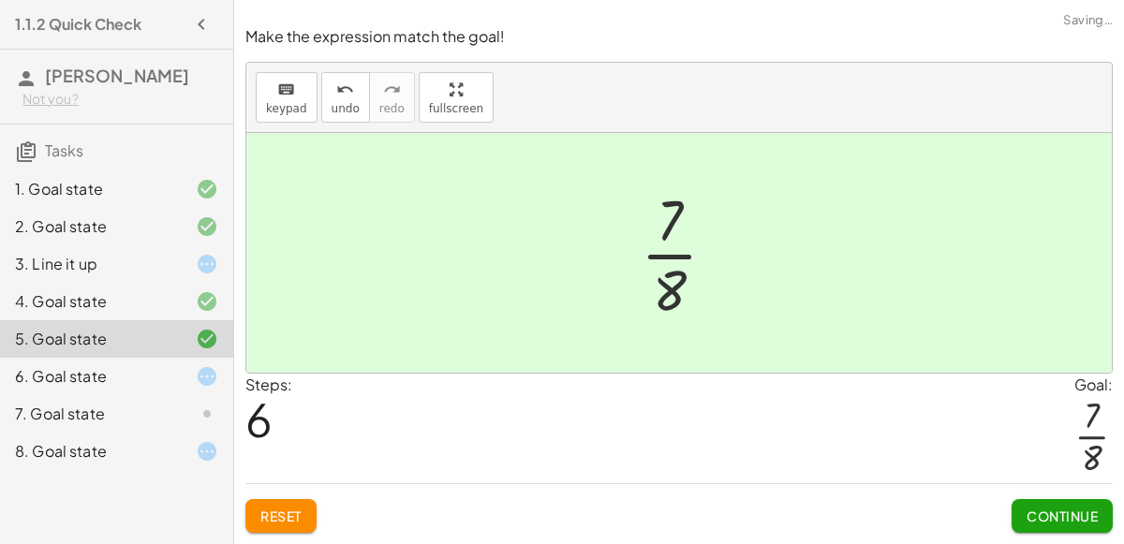
click at [113, 433] on div "6. Goal state" at bounding box center [116, 451] width 233 height 37
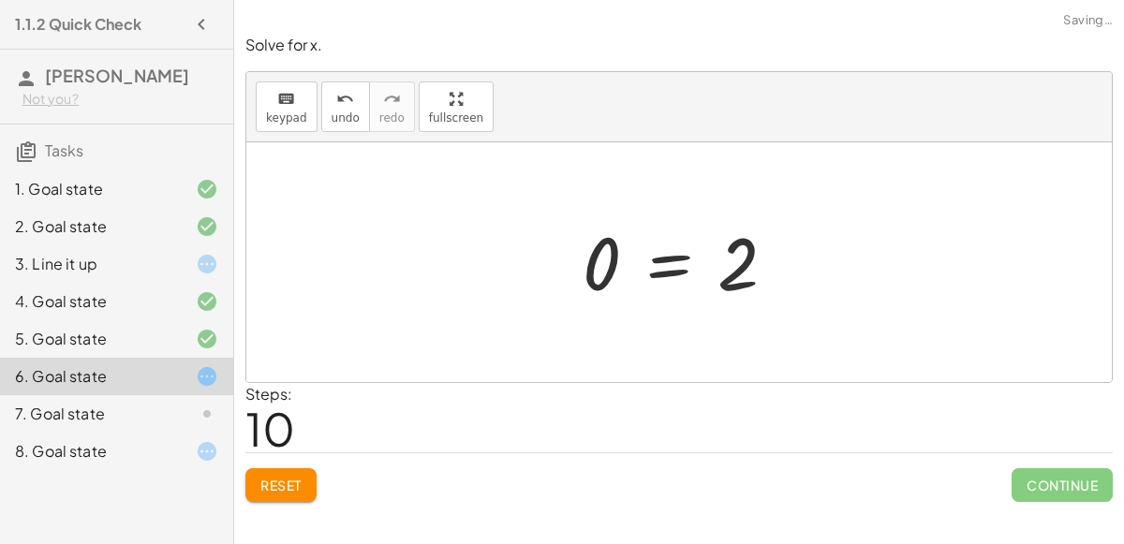
click at [281, 488] on span "Reset" at bounding box center [280, 485] width 41 height 17
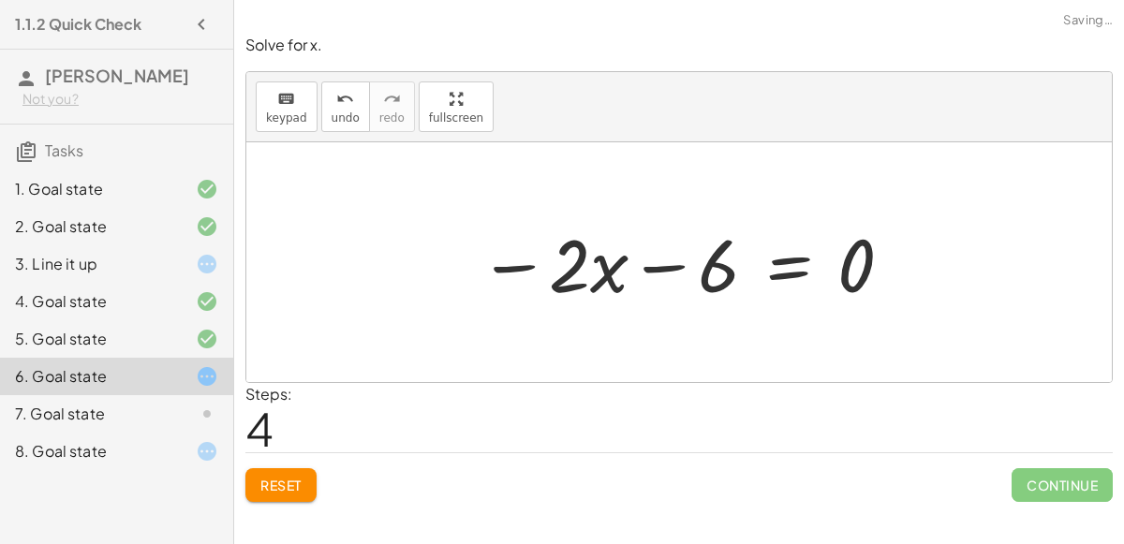
click at [254, 495] on button "Reset" at bounding box center [280, 485] width 71 height 34
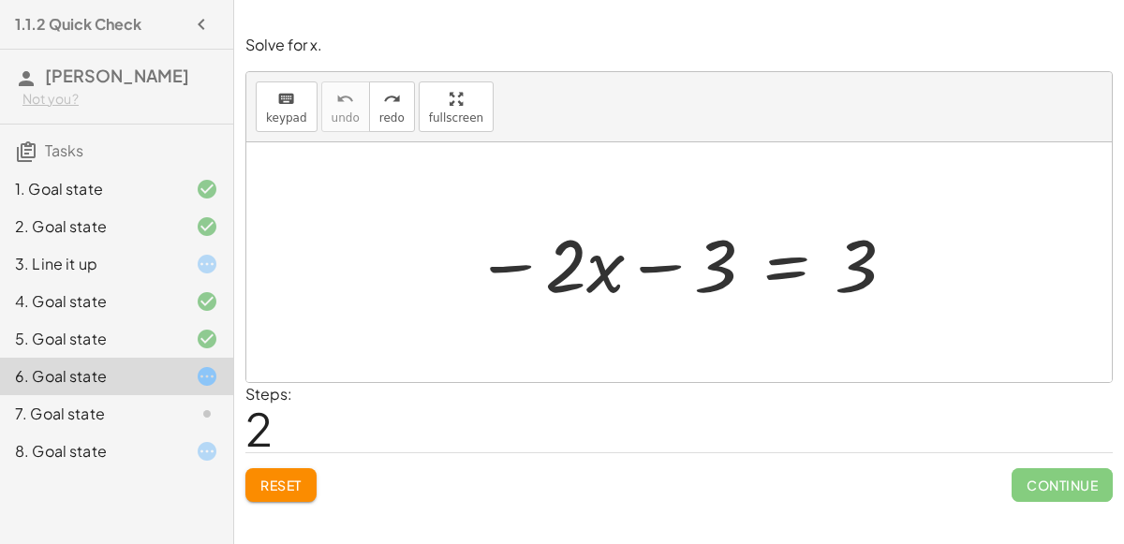
click at [662, 273] on div at bounding box center [686, 263] width 441 height 97
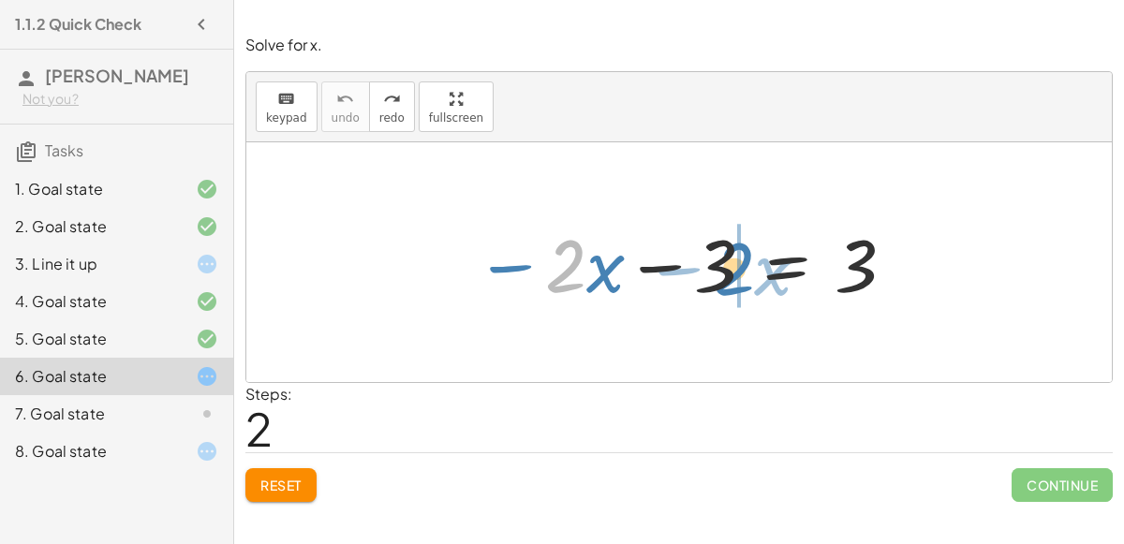
drag, startPoint x: 580, startPoint y: 271, endPoint x: 749, endPoint y: 274, distance: 168.7
click at [749, 274] on div at bounding box center [686, 263] width 441 height 97
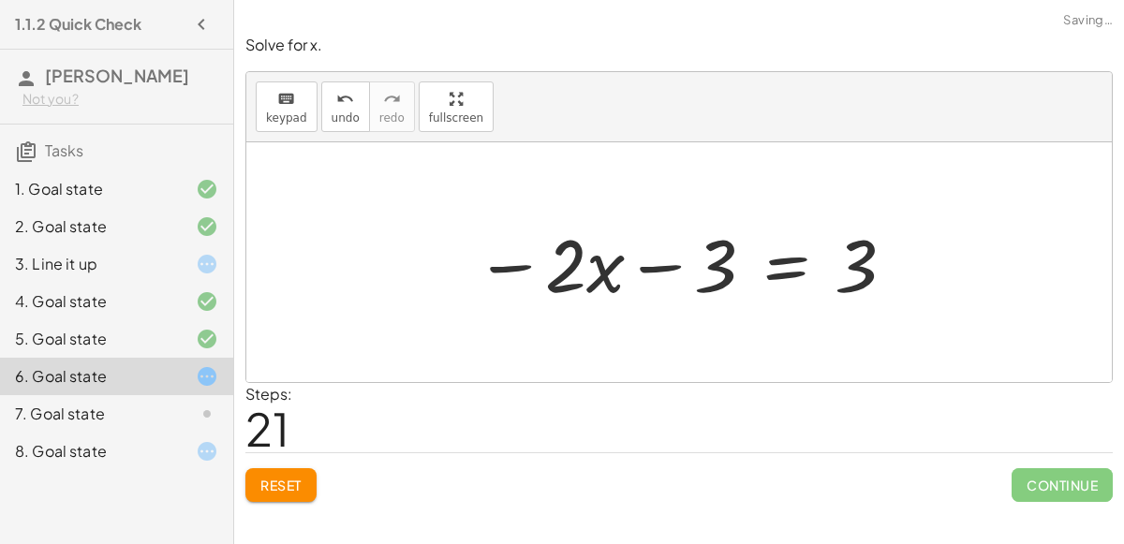
click at [283, 484] on span "Reset" at bounding box center [280, 485] width 41 height 17
click at [146, 412] on div "7. Goal state" at bounding box center [90, 414] width 151 height 22
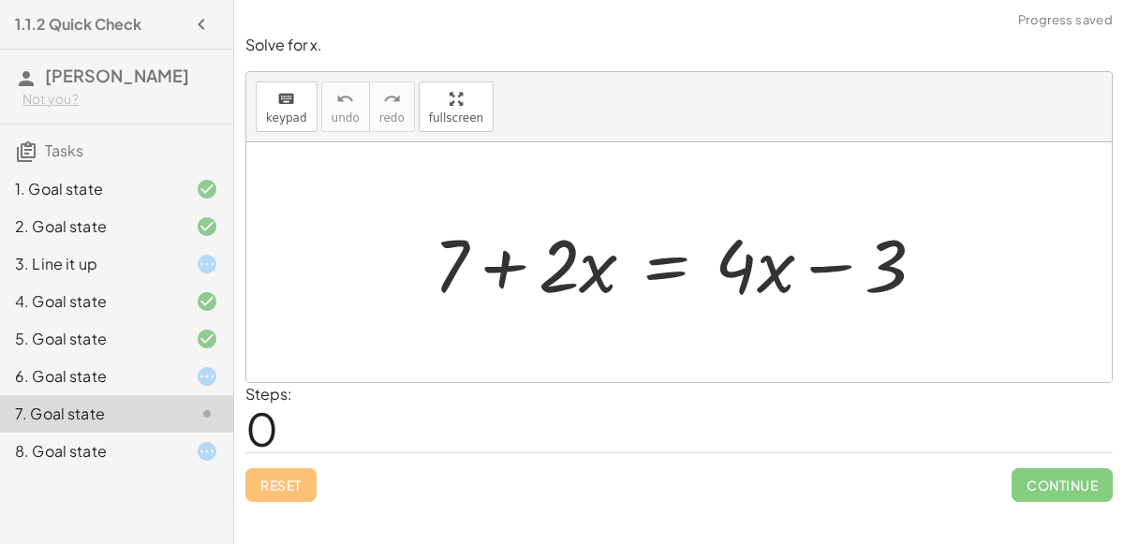
click at [135, 456] on div "8. Goal state" at bounding box center [90, 451] width 151 height 22
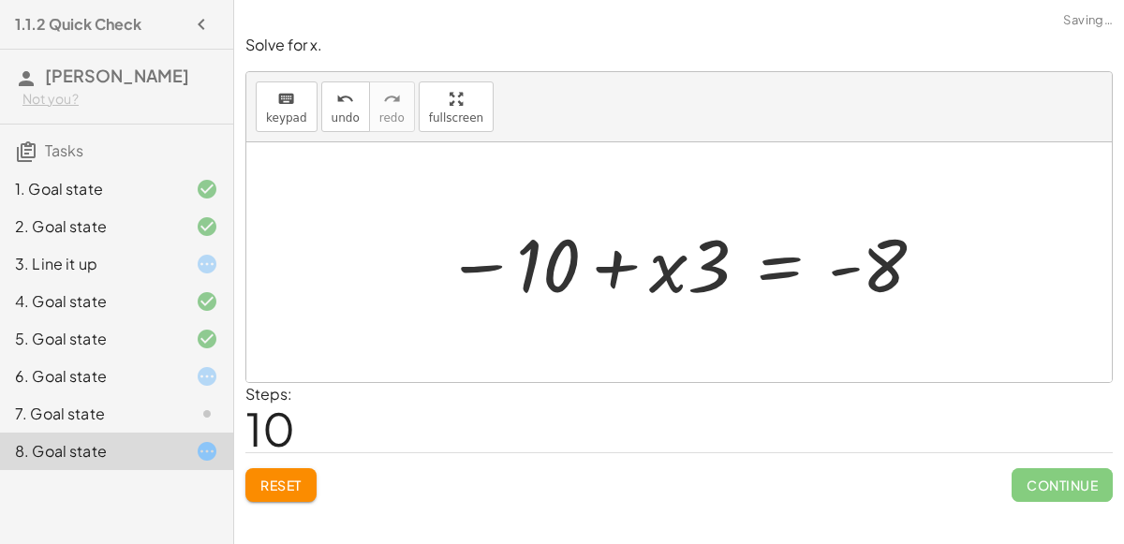
click at [141, 419] on div "7. Goal state" at bounding box center [90, 414] width 151 height 22
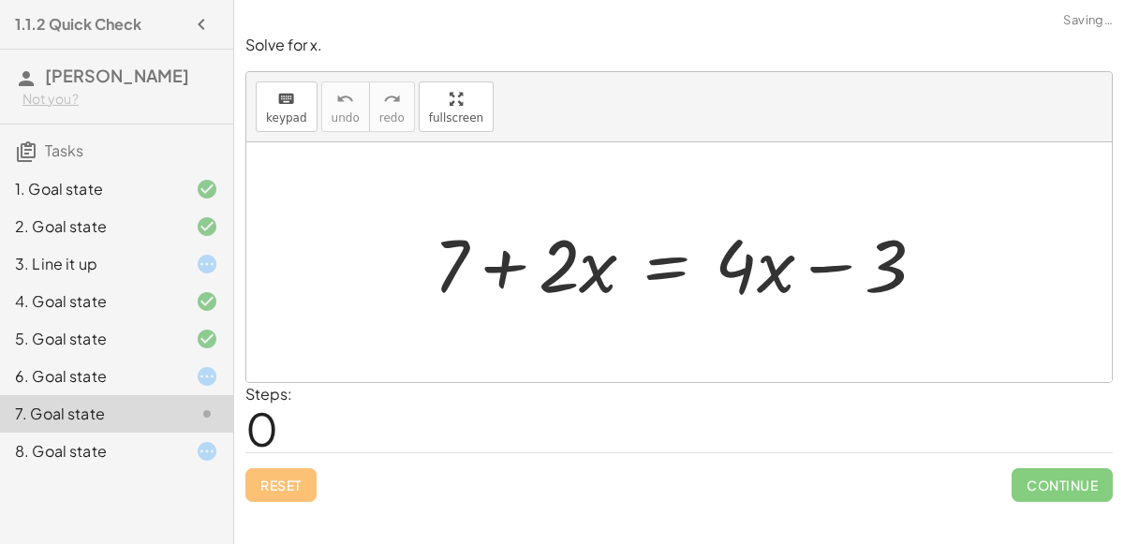
click at [141, 373] on div "6. Goal state" at bounding box center [90, 376] width 151 height 22
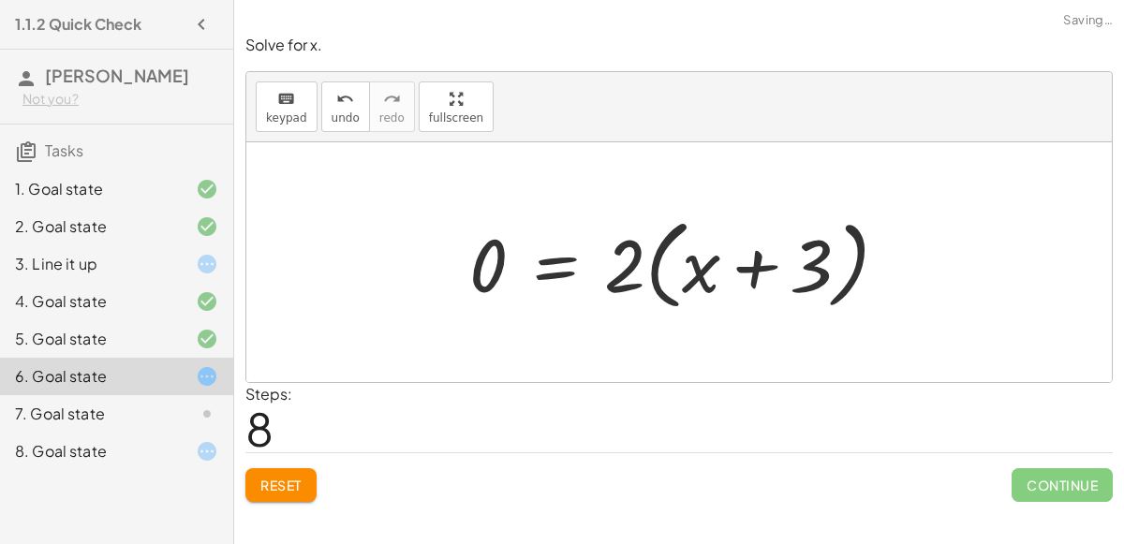
click at [272, 487] on span "Reset" at bounding box center [280, 485] width 41 height 17
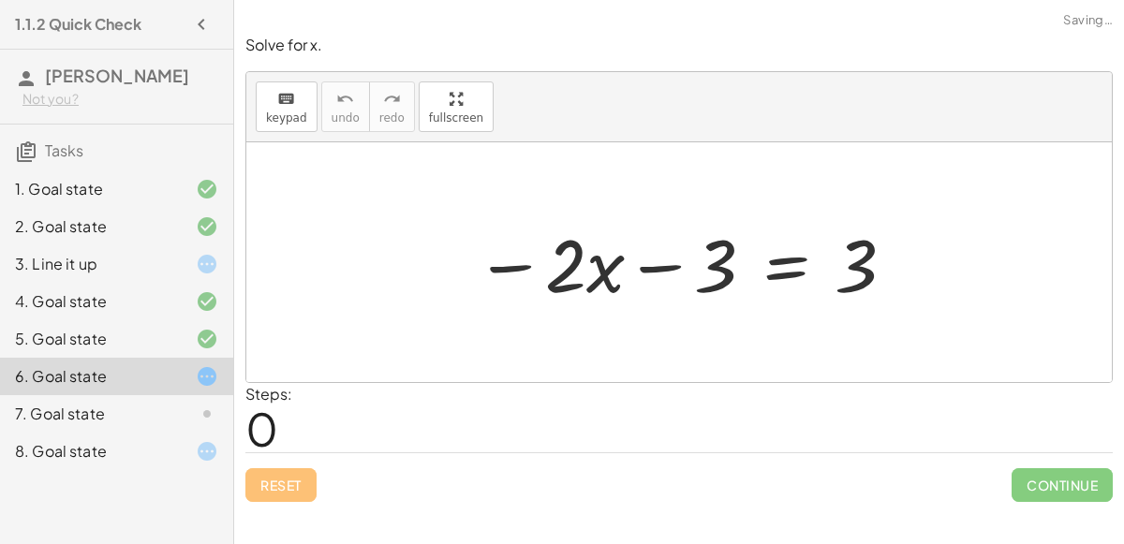
click at [152, 413] on div "7. Goal state" at bounding box center [90, 414] width 151 height 22
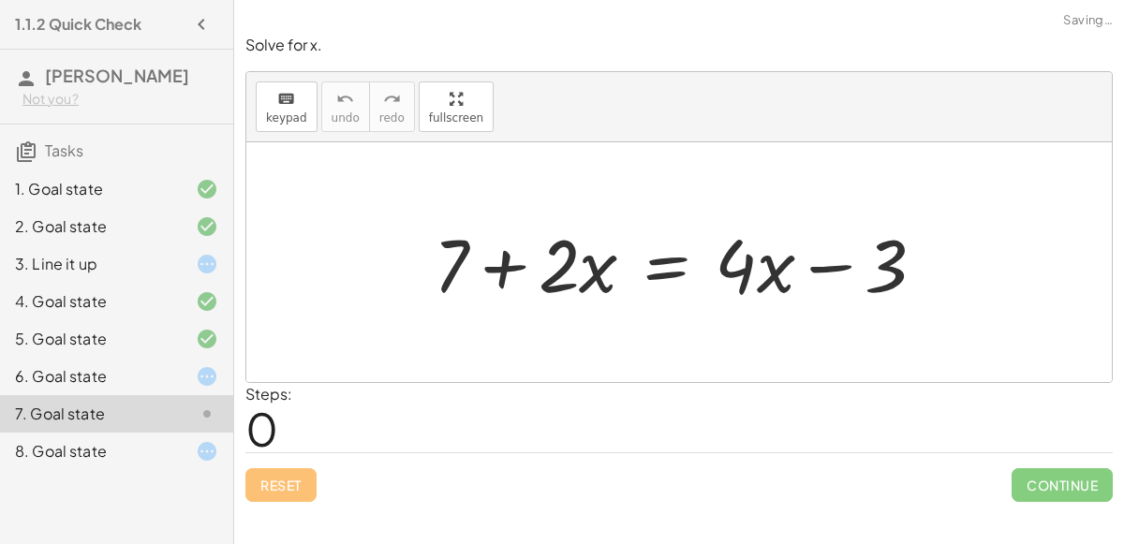
click at [131, 466] on div "8. Goal state" at bounding box center [116, 451] width 233 height 37
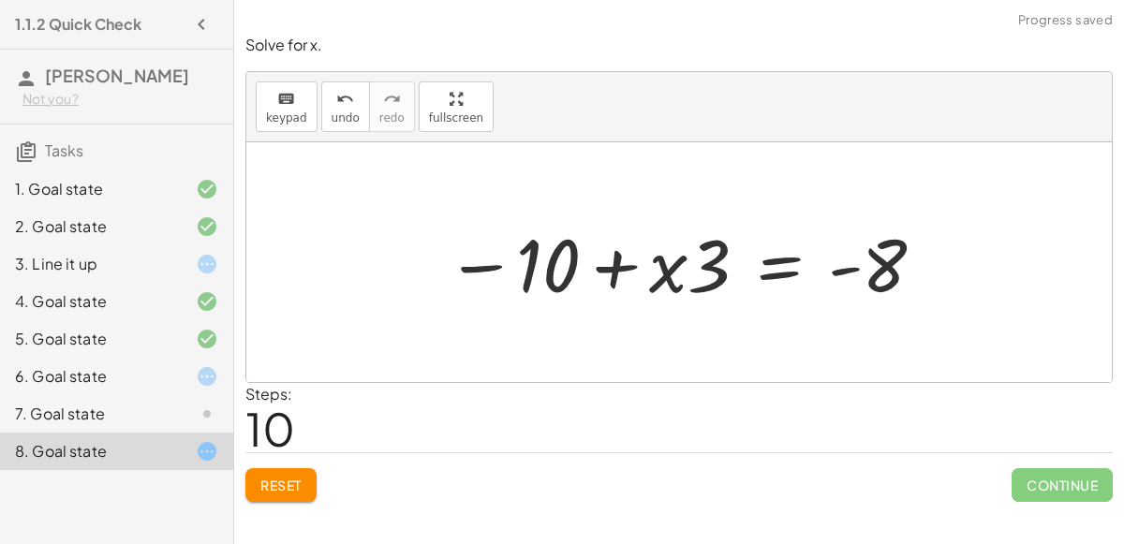
click at [280, 483] on span "Reset" at bounding box center [280, 485] width 41 height 17
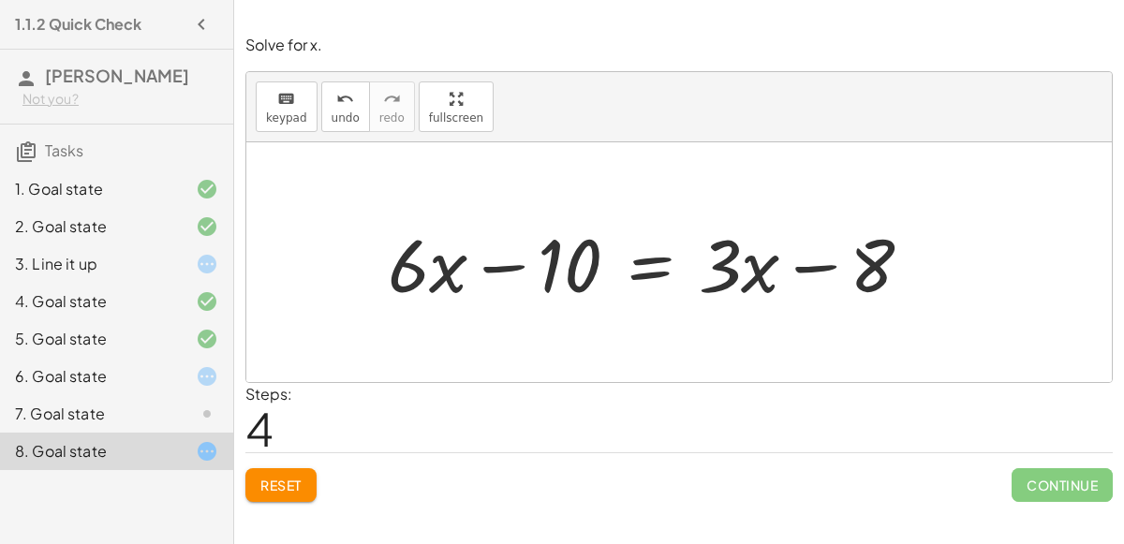
click at [277, 496] on button "Reset" at bounding box center [280, 485] width 71 height 34
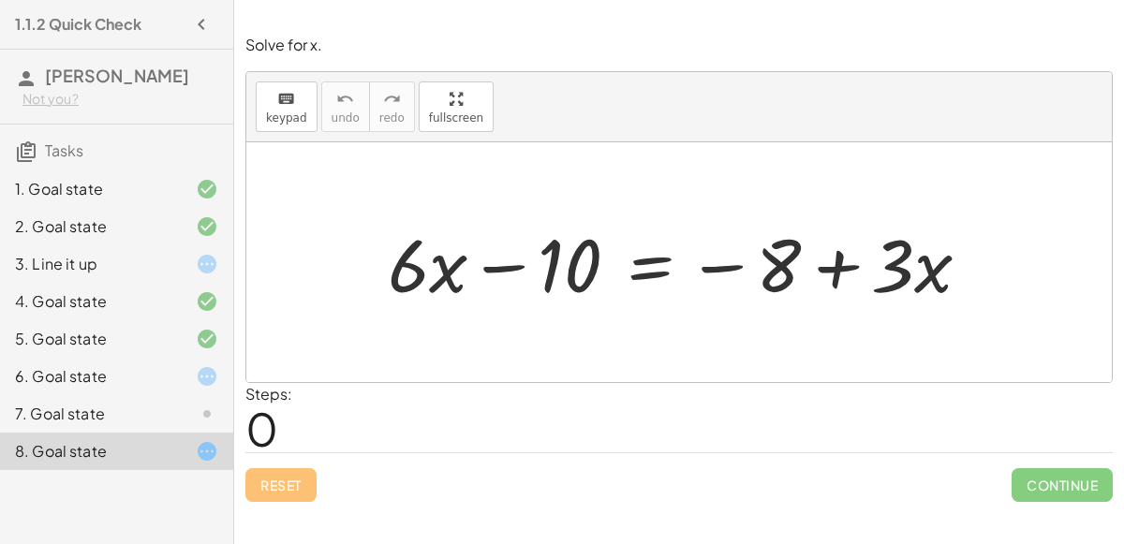
click at [112, 416] on div "7. Goal state" at bounding box center [90, 414] width 151 height 22
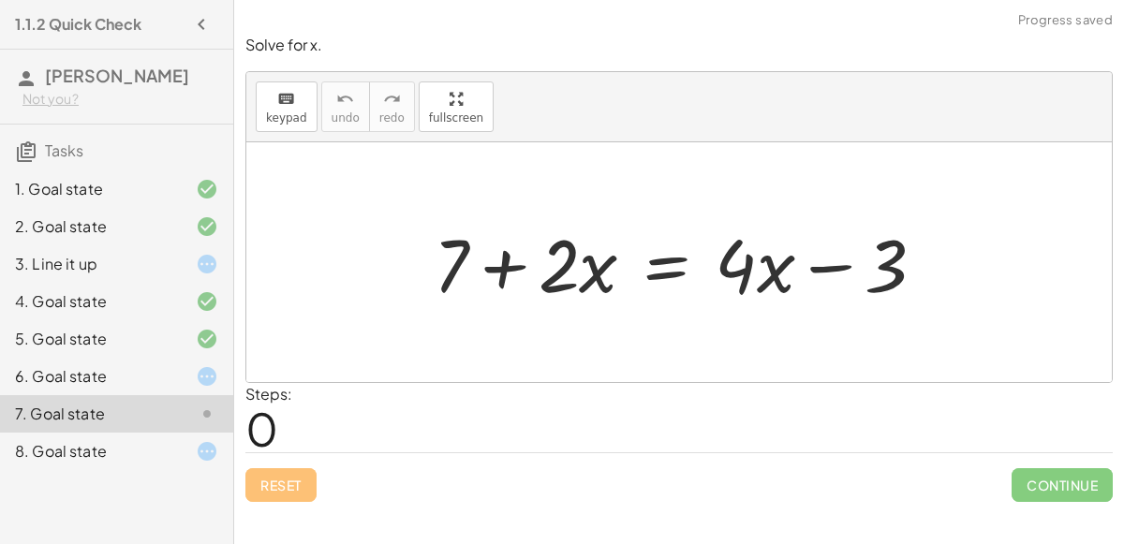
click at [92, 373] on div "6. Goal state" at bounding box center [90, 376] width 151 height 22
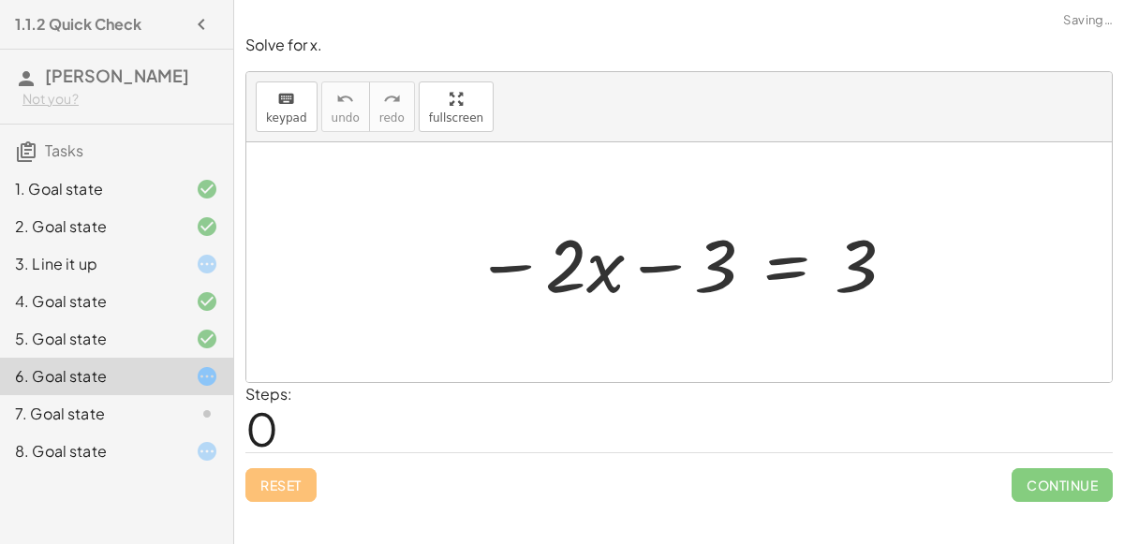
click at [124, 395] on div "7. Goal state" at bounding box center [116, 413] width 233 height 37
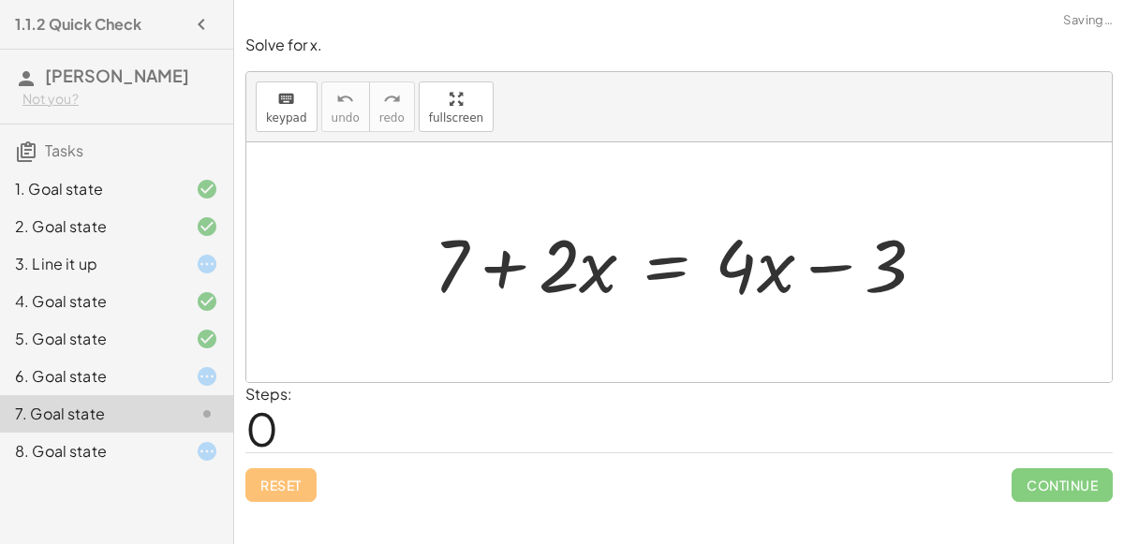
click at [124, 443] on div "8. Goal state" at bounding box center [90, 451] width 151 height 22
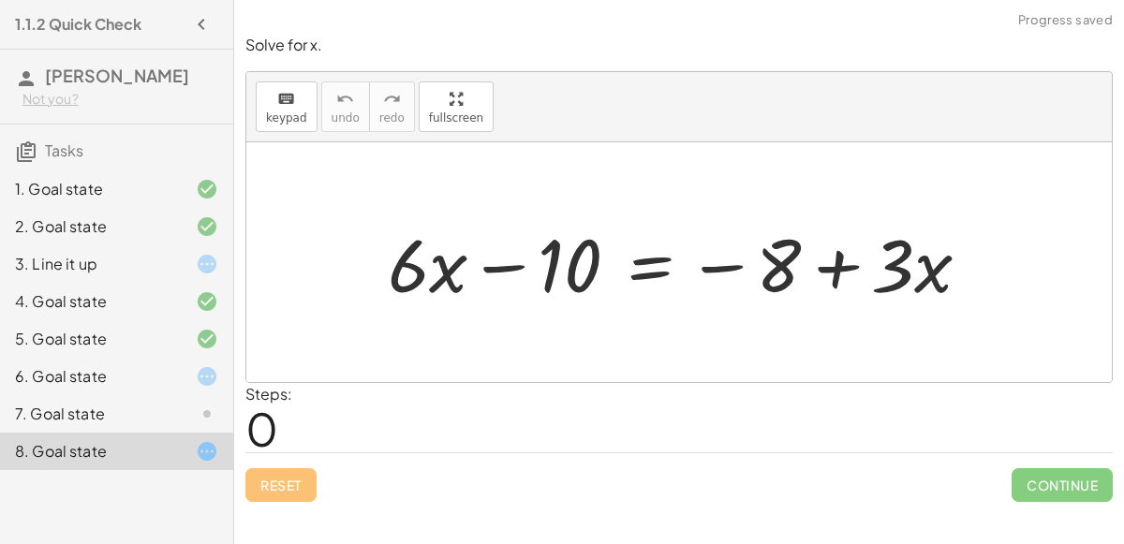
click at [112, 415] on div "7. Goal state" at bounding box center [90, 414] width 151 height 22
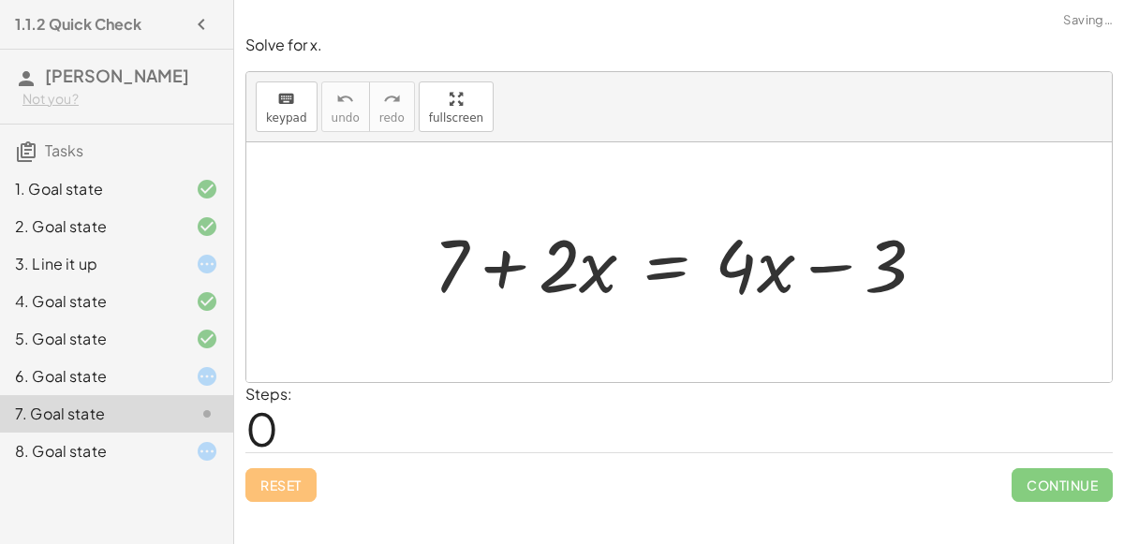
click at [92, 370] on div "6. Goal state" at bounding box center [90, 376] width 151 height 22
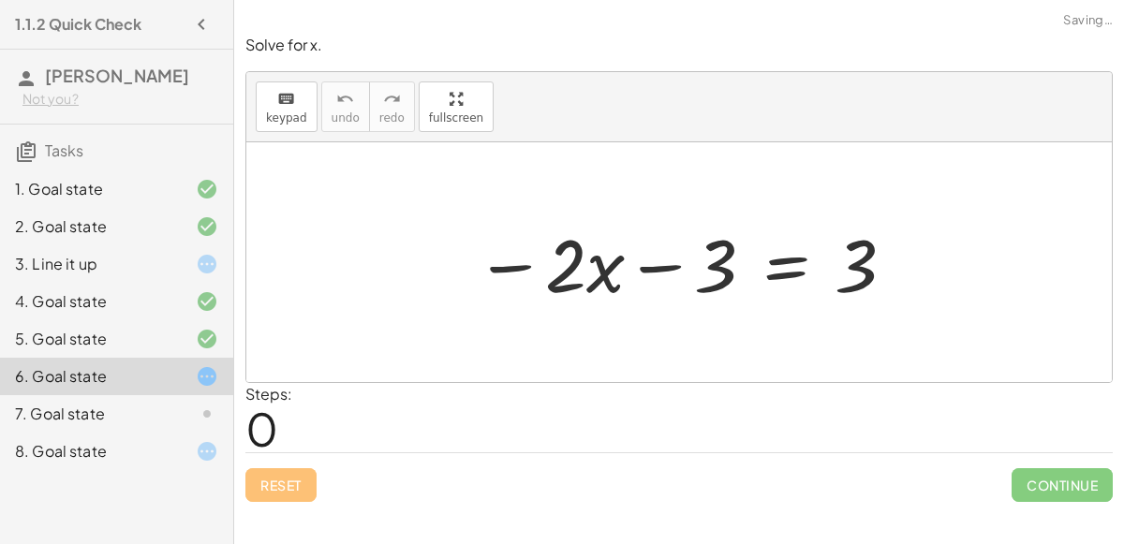
click at [75, 320] on div "3. Line it up" at bounding box center [116, 338] width 233 height 37
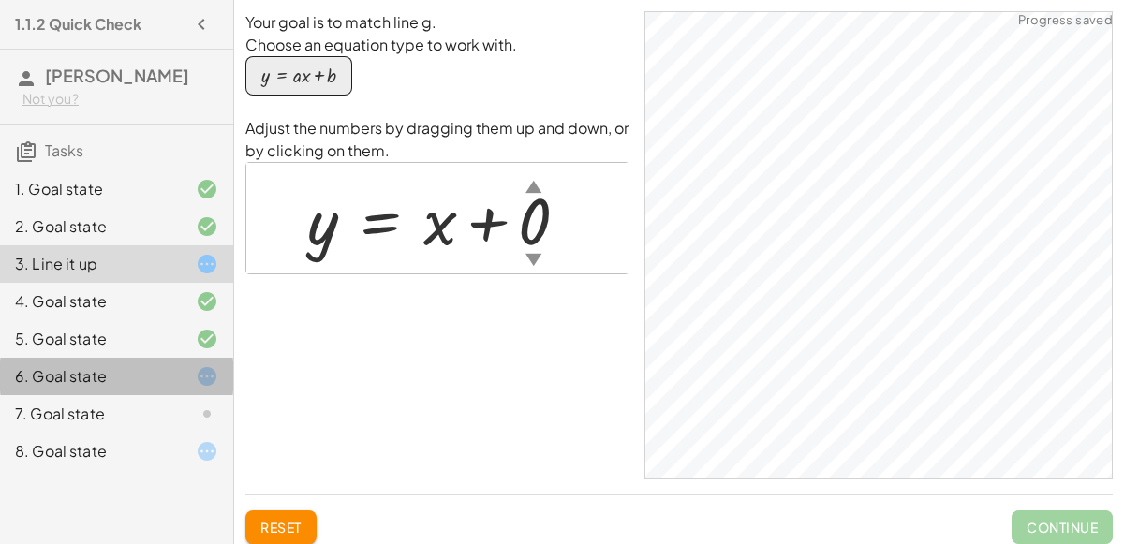
click at [144, 383] on div "6. Goal state" at bounding box center [90, 376] width 151 height 22
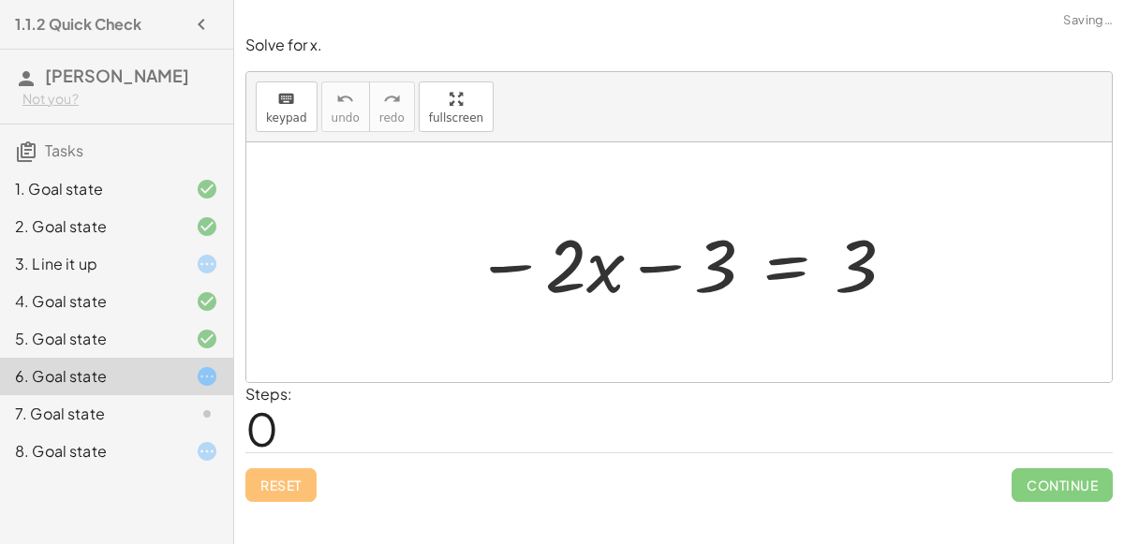
click at [146, 398] on div "7. Goal state" at bounding box center [116, 413] width 233 height 37
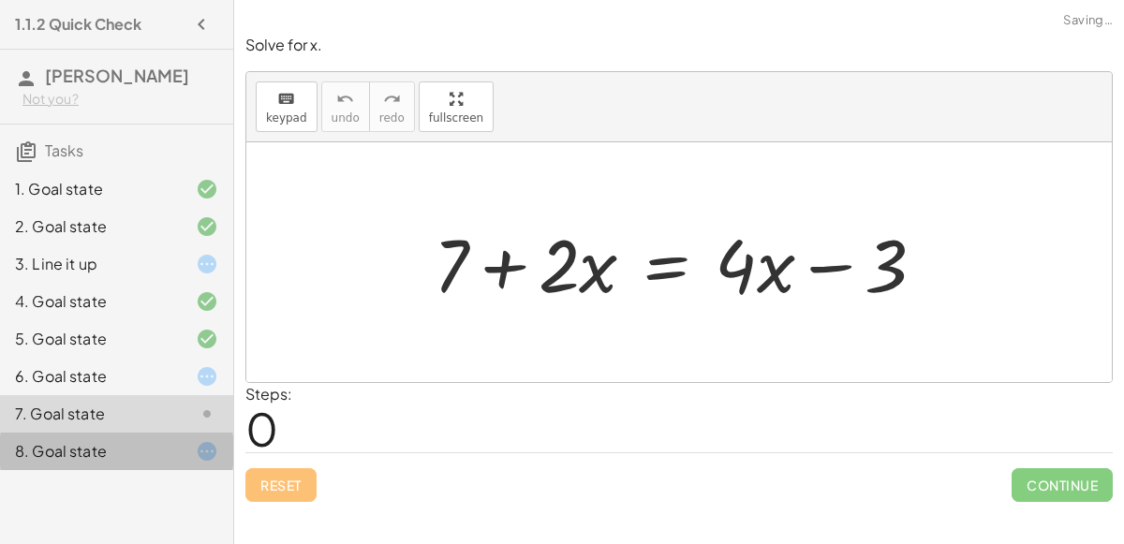
click at [156, 445] on div "8. Goal state" at bounding box center [90, 451] width 151 height 22
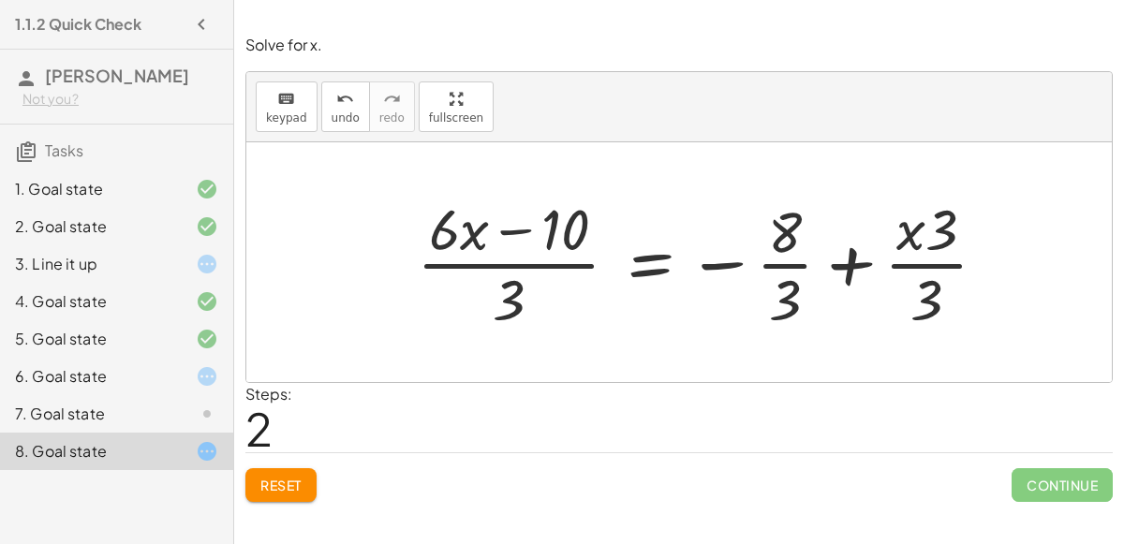
click at [268, 492] on button "Reset" at bounding box center [280, 485] width 71 height 34
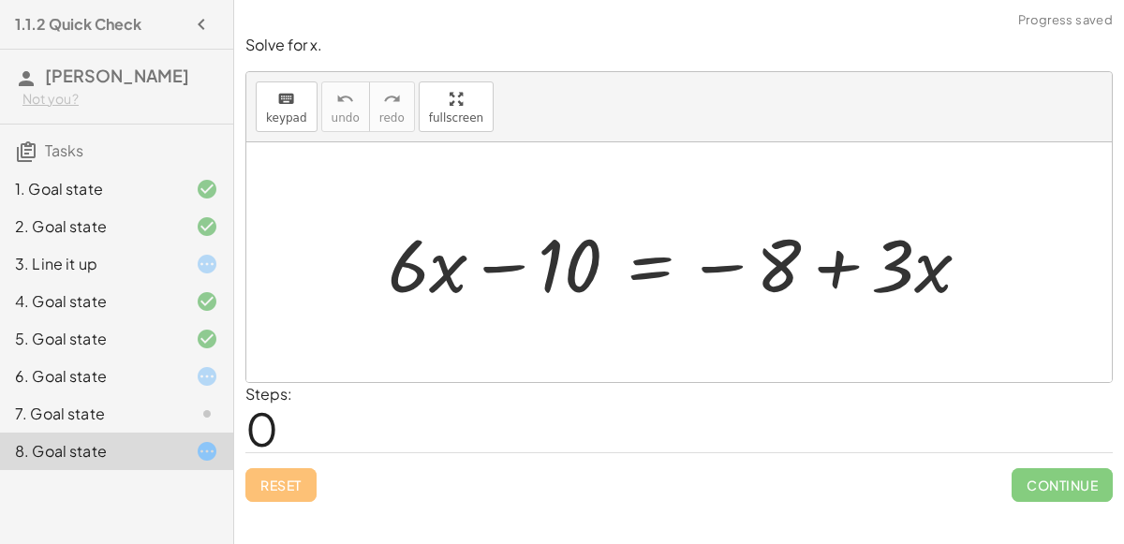
click at [53, 365] on div "6. Goal state" at bounding box center [90, 376] width 151 height 22
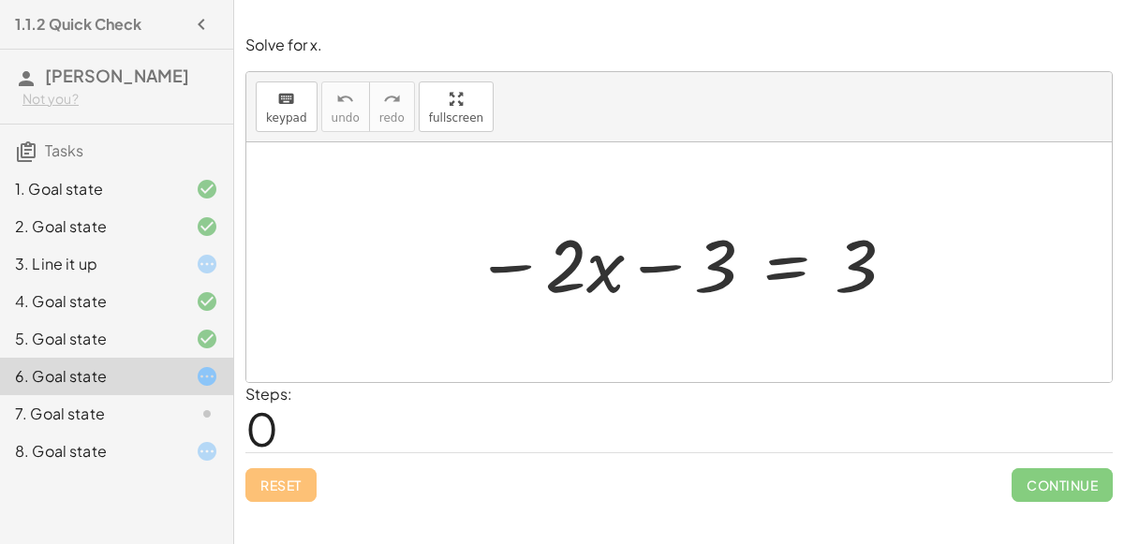
click at [68, 403] on div "7. Goal state" at bounding box center [90, 414] width 151 height 22
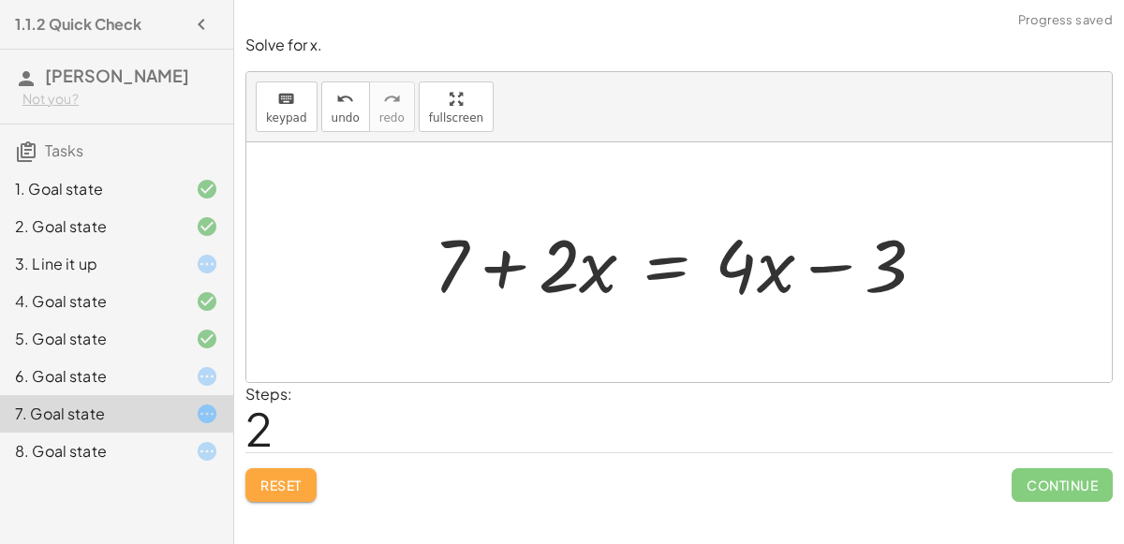
click at [300, 483] on span "Reset" at bounding box center [280, 485] width 41 height 17
click at [187, 467] on div "8. Goal state" at bounding box center [116, 451] width 233 height 37
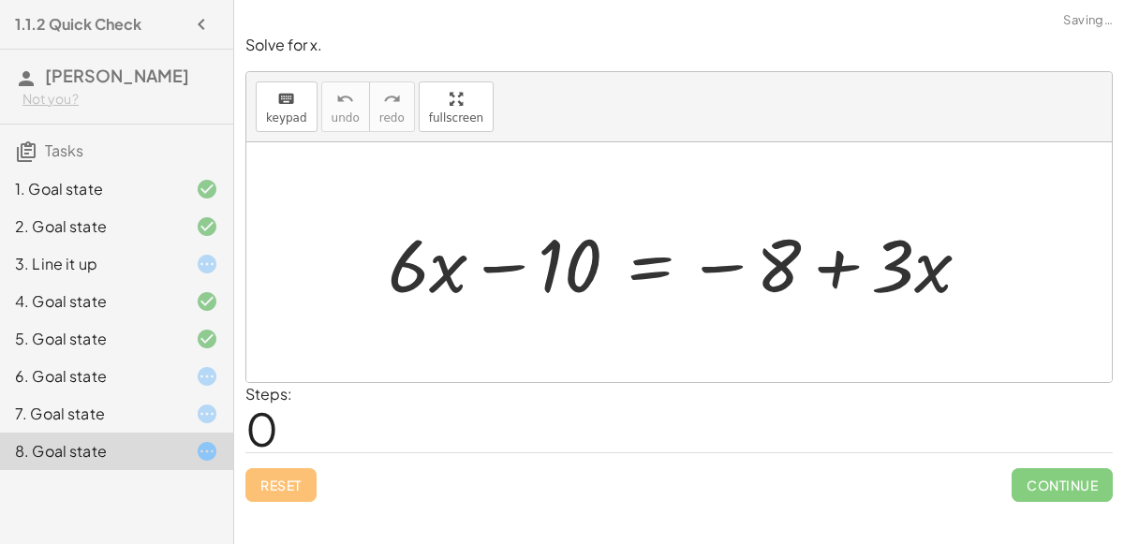
click at [174, 376] on div at bounding box center [192, 376] width 52 height 22
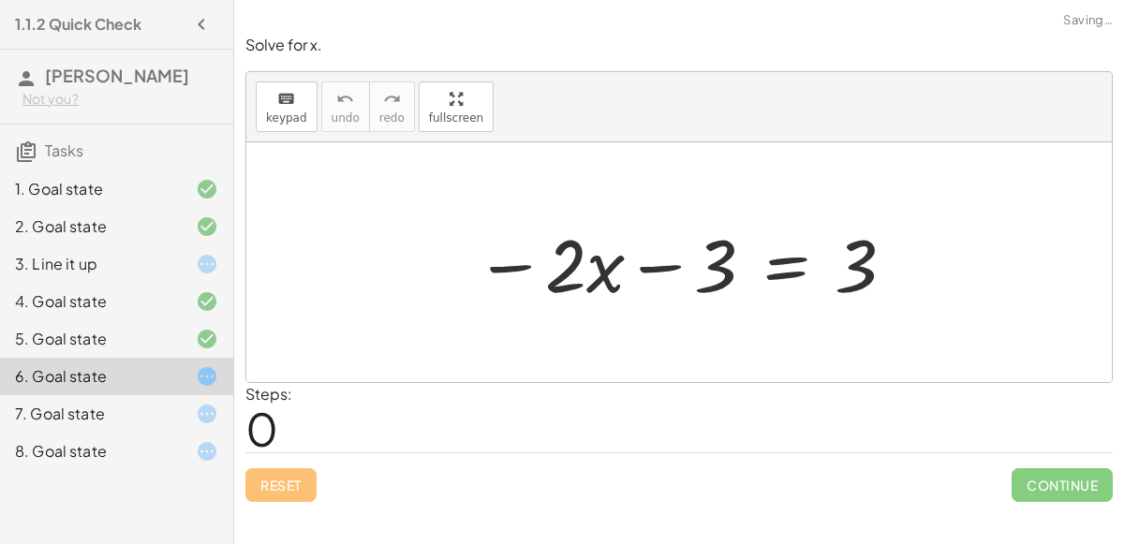
click at [184, 417] on div at bounding box center [192, 414] width 52 height 22
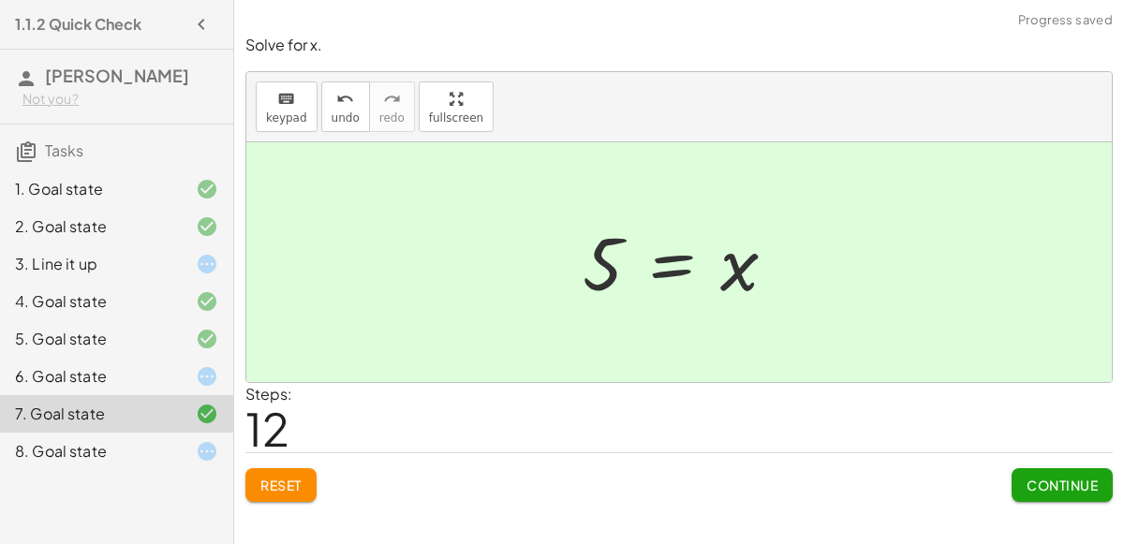
click at [1049, 492] on button "Continue" at bounding box center [1062, 485] width 101 height 34
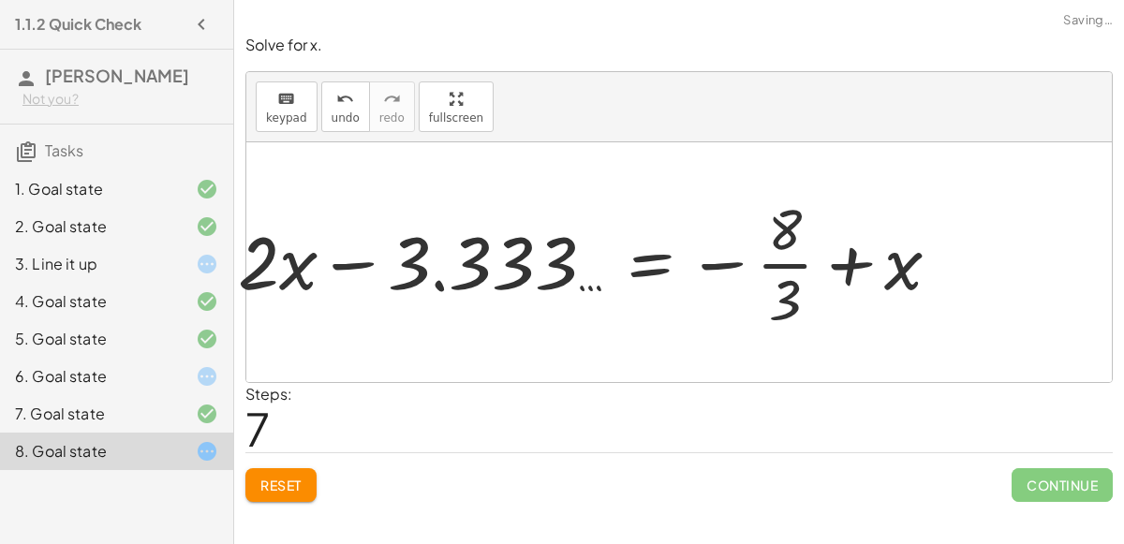
click at [273, 489] on span "Reset" at bounding box center [280, 485] width 41 height 17
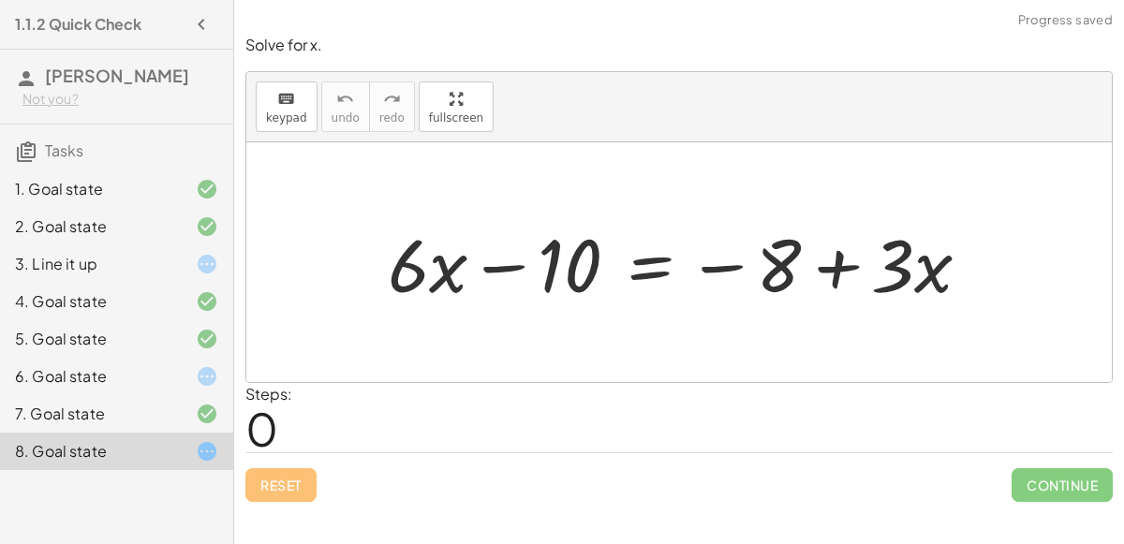
click at [124, 370] on div "6. Goal state" at bounding box center [90, 376] width 151 height 22
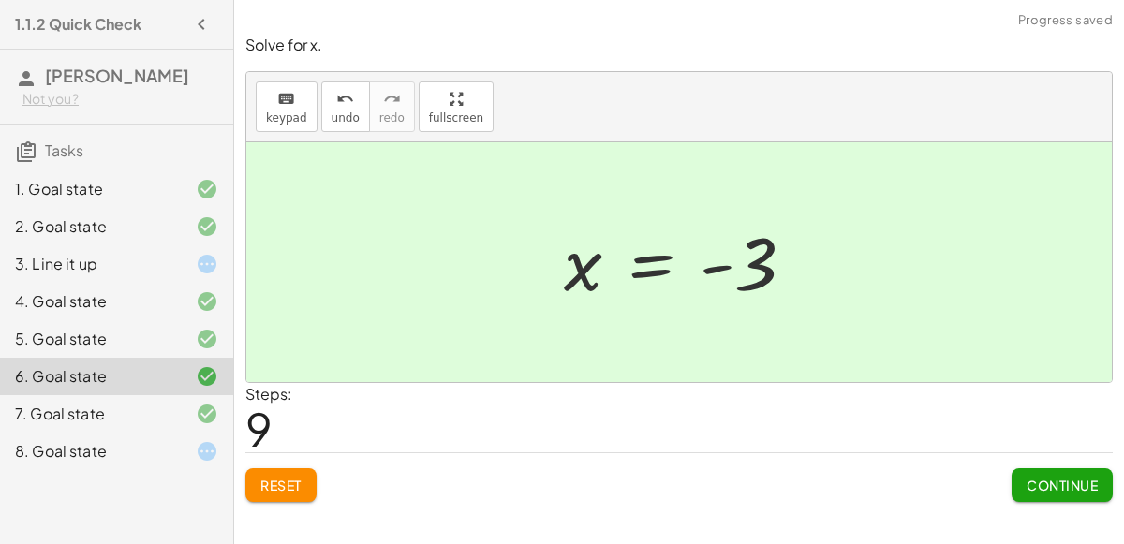
click at [1035, 477] on span "Continue" at bounding box center [1062, 485] width 71 height 17
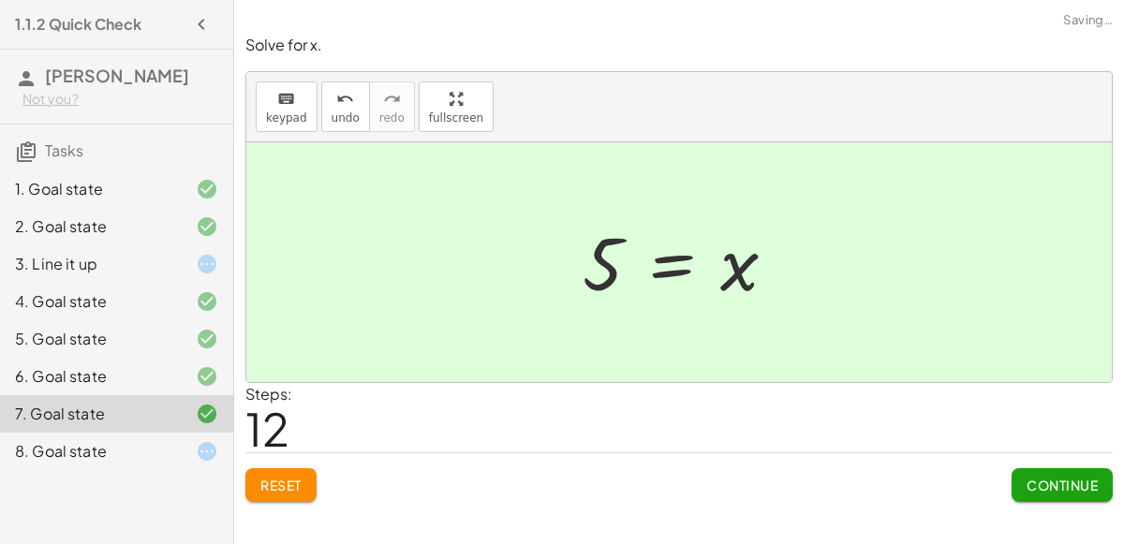
click at [132, 451] on div "8. Goal state" at bounding box center [90, 451] width 151 height 22
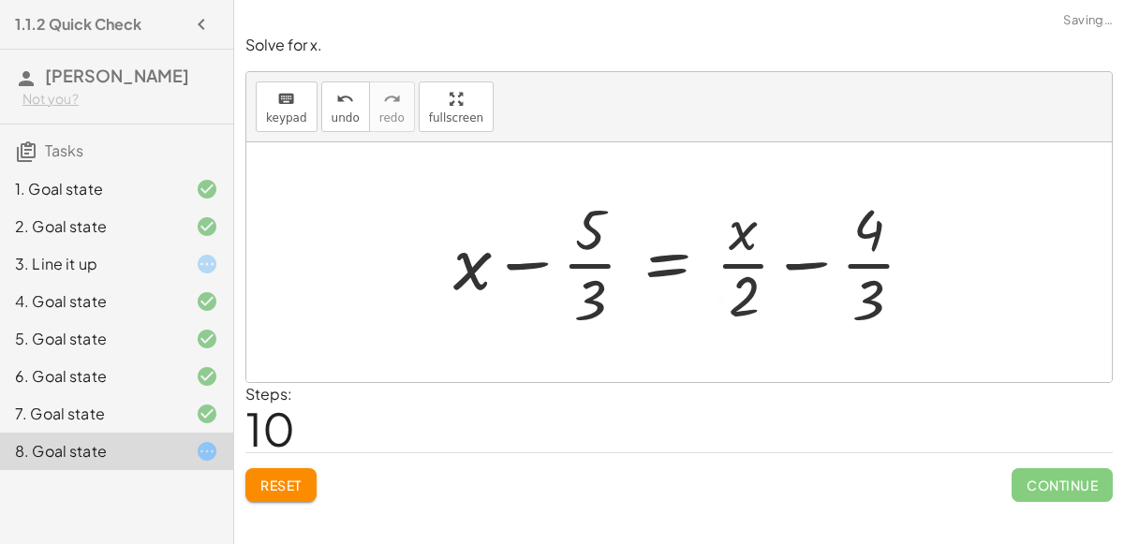
click at [276, 489] on span "Reset" at bounding box center [280, 485] width 41 height 17
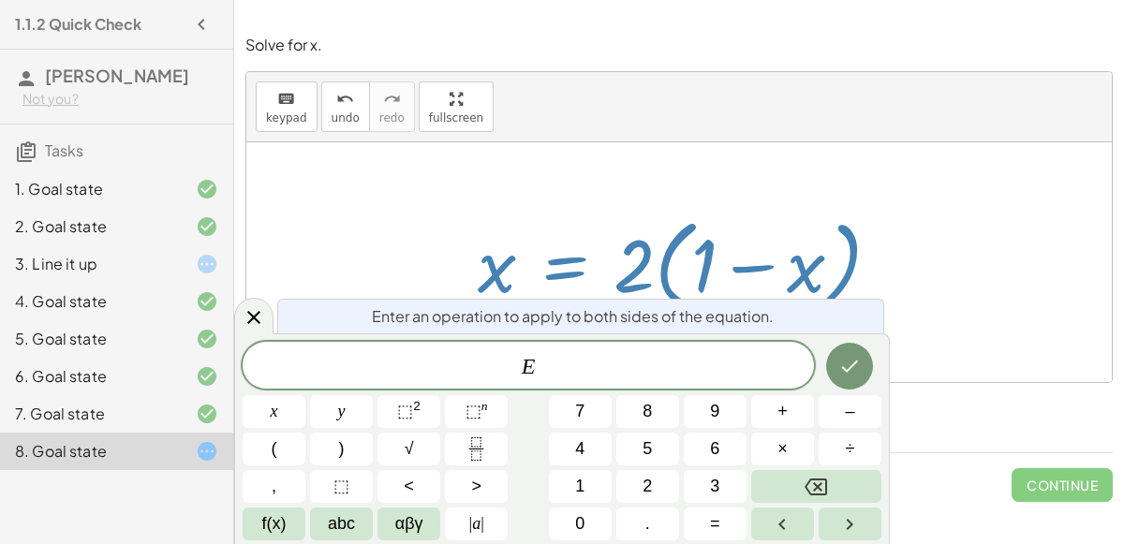
click at [849, 362] on icon "Done" at bounding box center [850, 366] width 22 height 22
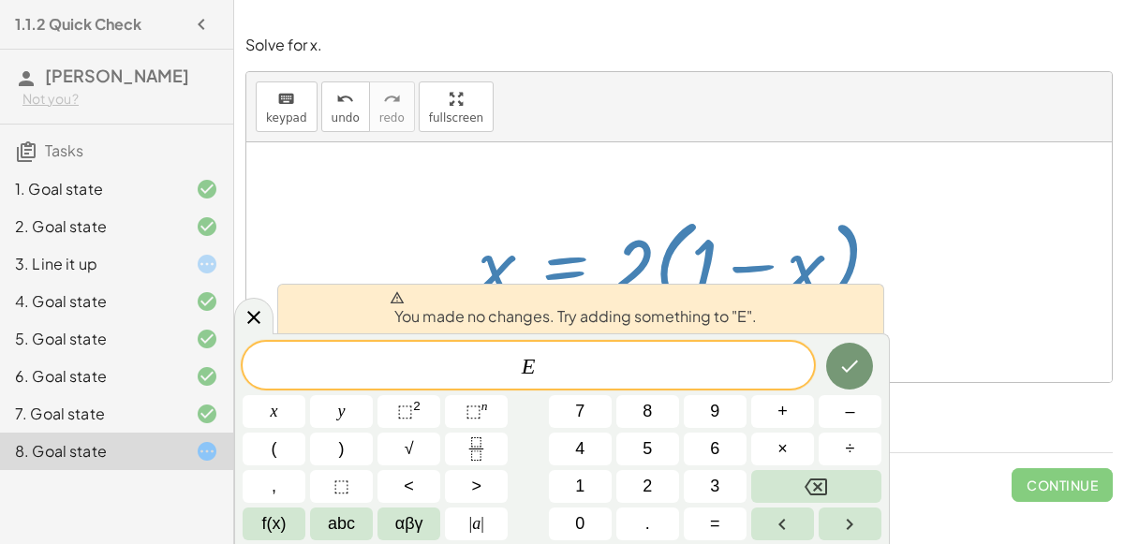
click at [857, 368] on icon "Done" at bounding box center [850, 366] width 22 height 22
